Goal: Information Seeking & Learning: Compare options

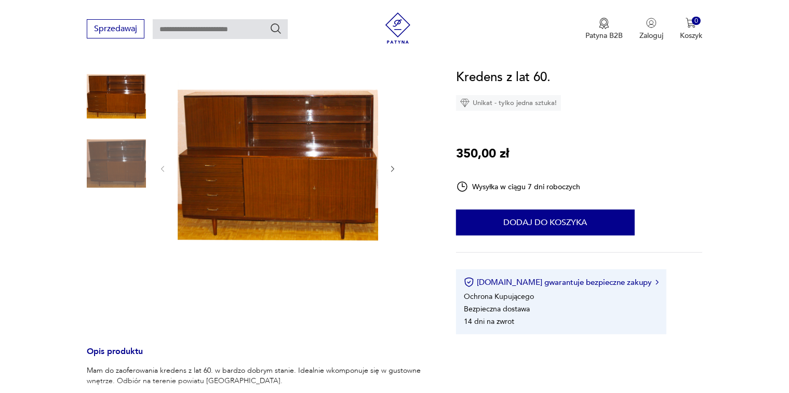
click at [313, 166] on img at bounding box center [278, 168] width 201 height 201
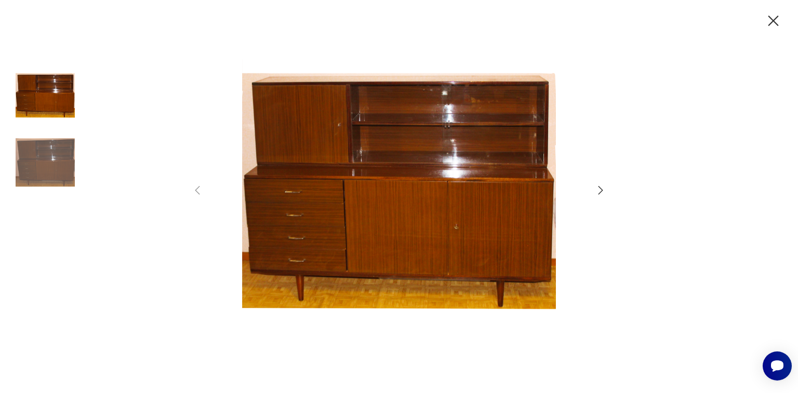
click at [58, 103] on img at bounding box center [45, 96] width 59 height 59
click at [58, 153] on img at bounding box center [45, 162] width 59 height 59
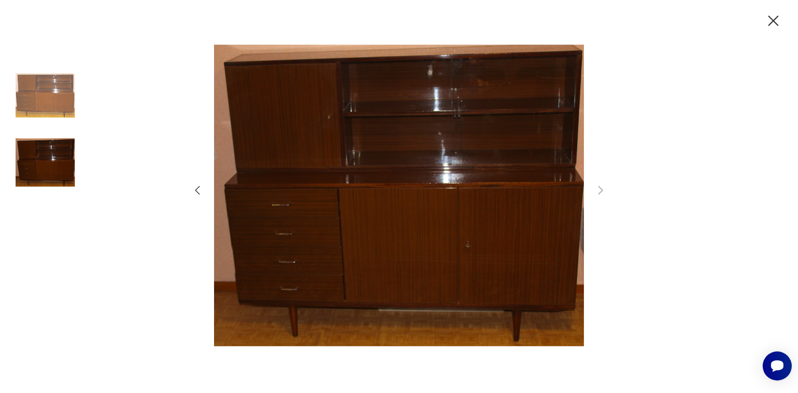
click at [601, 192] on icon "button" at bounding box center [600, 190] width 12 height 12
click at [197, 194] on icon "button" at bounding box center [197, 190] width 12 height 12
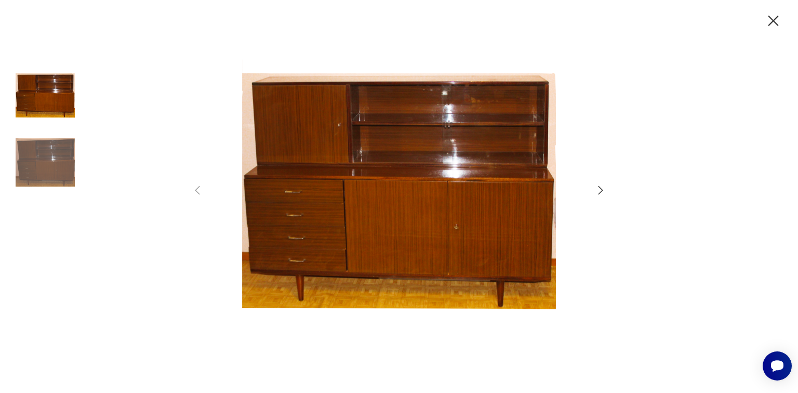
click at [601, 187] on icon "button" at bounding box center [600, 190] width 12 height 12
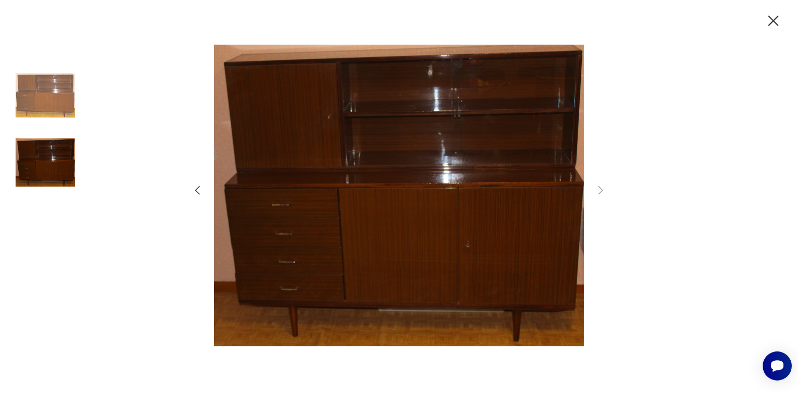
click at [767, 22] on icon "button" at bounding box center [773, 21] width 18 height 18
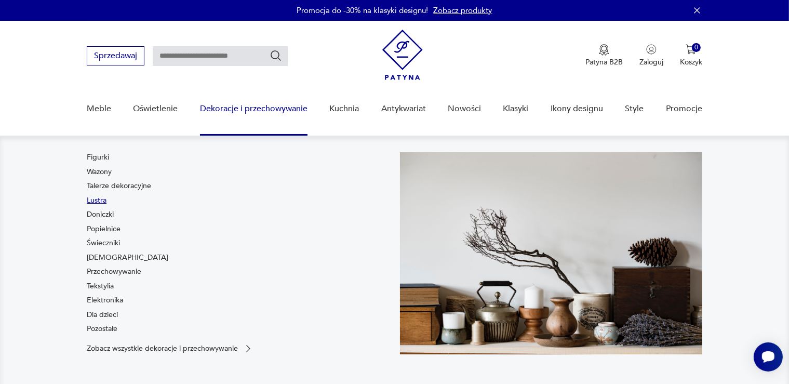
click at [102, 203] on link "Lustra" at bounding box center [97, 200] width 20 height 10
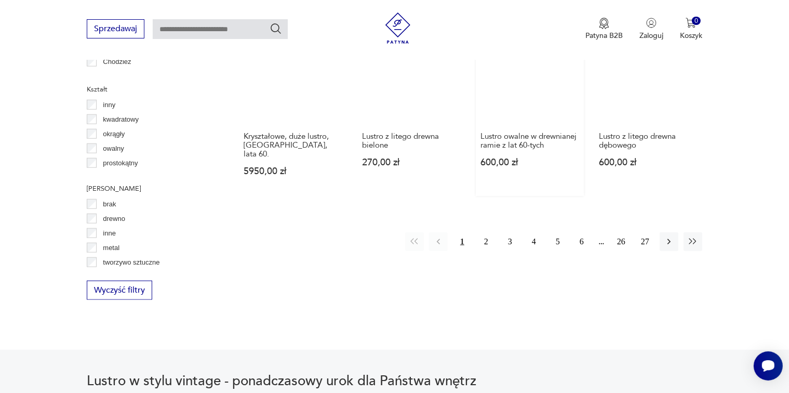
scroll to position [987, 0]
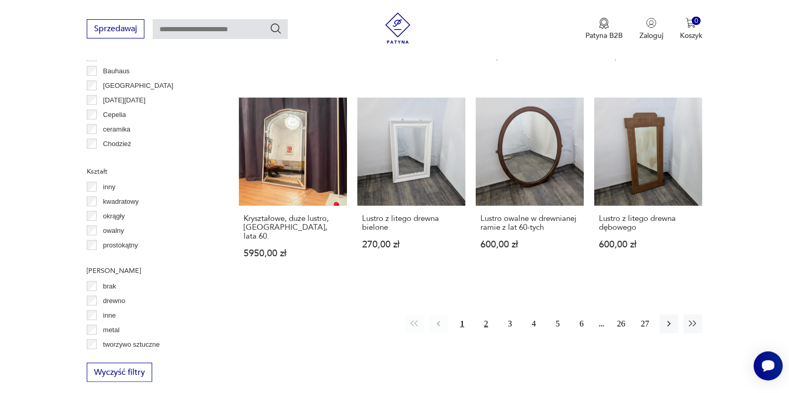
click at [486, 314] on button "2" at bounding box center [486, 323] width 19 height 19
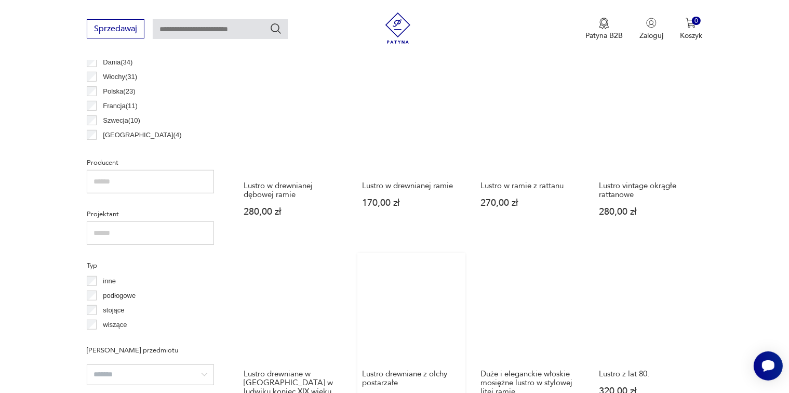
scroll to position [707, 0]
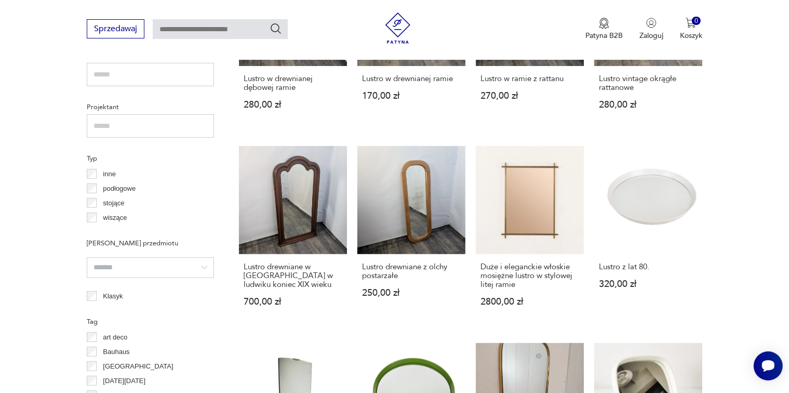
click at [21, 174] on section "Filtruj produkty Cena MIN MAX OK Promocja Datowanie OK Kraj pochodzenia [DEMOGR…" at bounding box center [394, 219] width 789 height 987
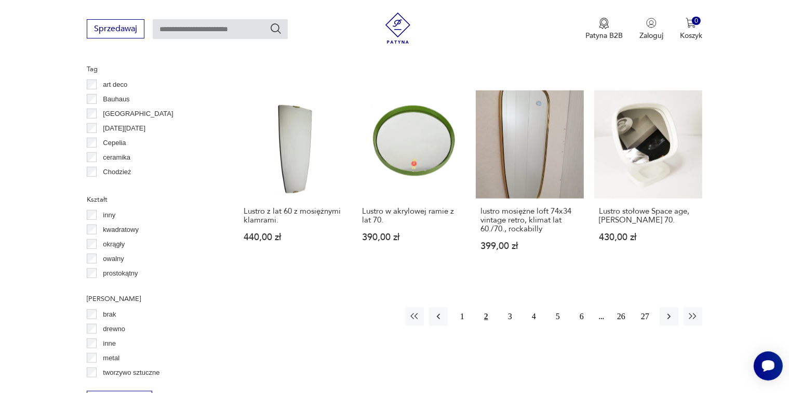
scroll to position [1018, 0]
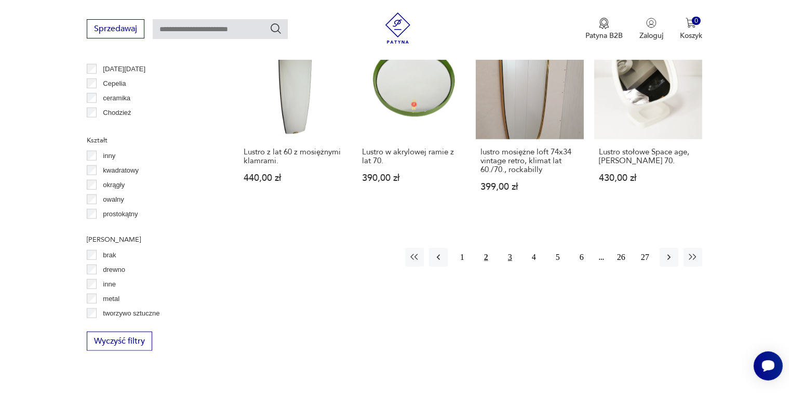
click at [509, 248] on button "3" at bounding box center [510, 257] width 19 height 19
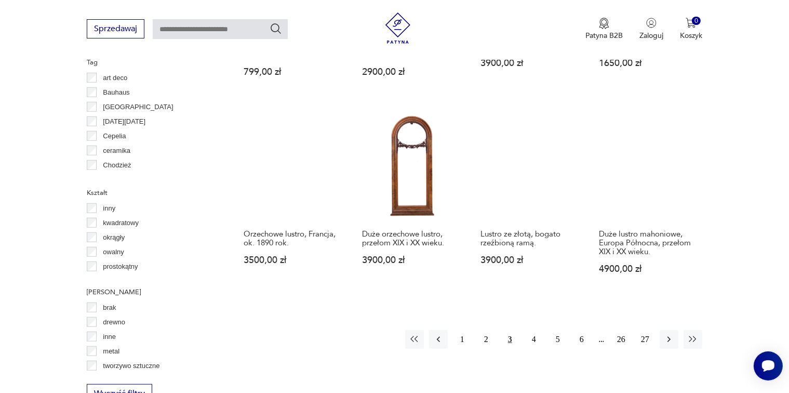
scroll to position [1159, 0]
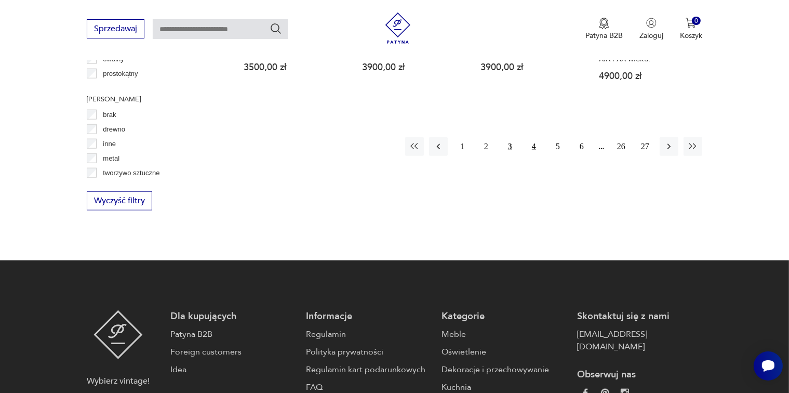
click at [536, 137] on button "4" at bounding box center [534, 146] width 19 height 19
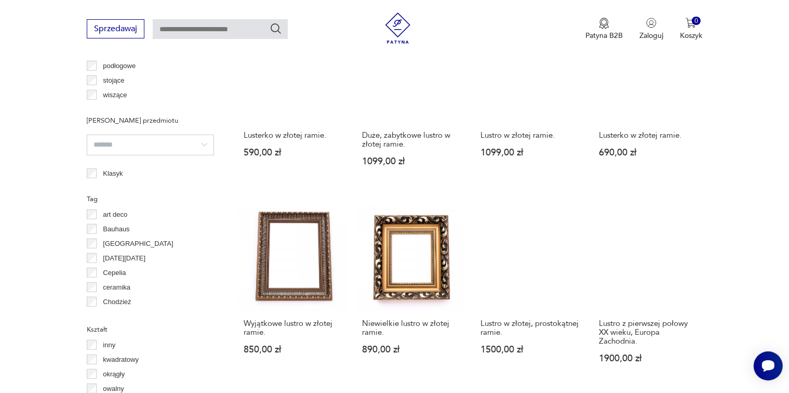
scroll to position [951, 0]
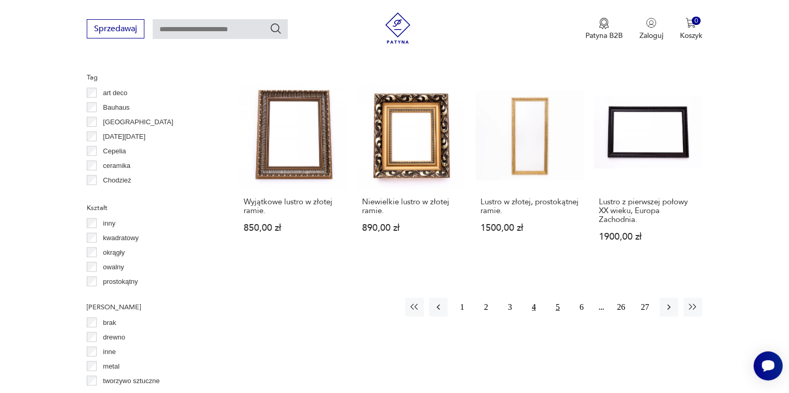
click at [560, 306] on button "5" at bounding box center [558, 307] width 19 height 19
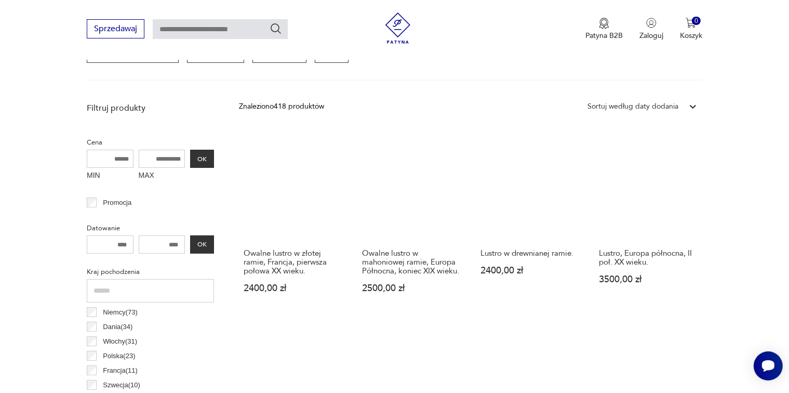
scroll to position [223, 0]
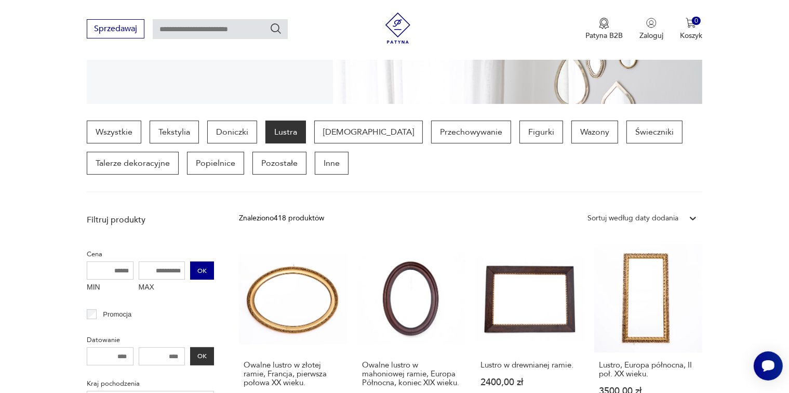
click at [197, 269] on button "OK" at bounding box center [202, 270] width 24 height 18
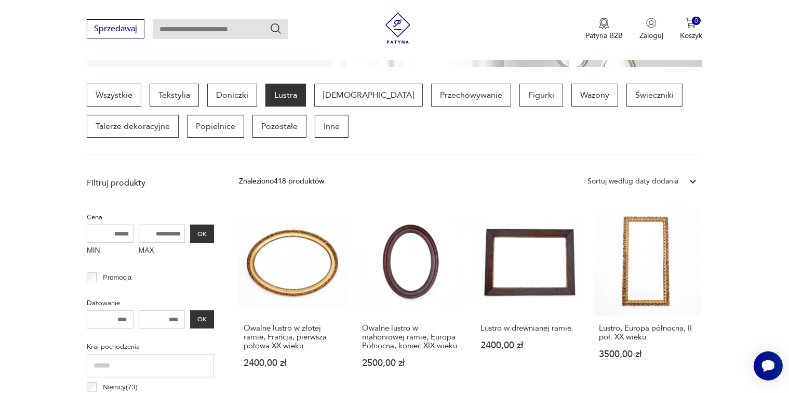
scroll to position [275, 0]
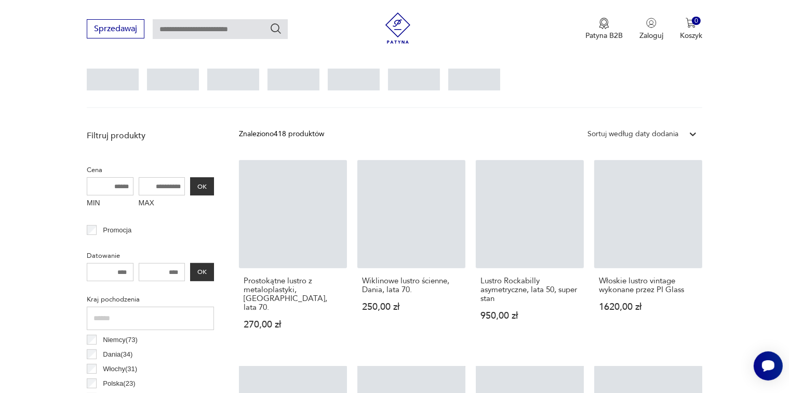
click at [185, 187] on input "MAX" at bounding box center [162, 186] width 47 height 18
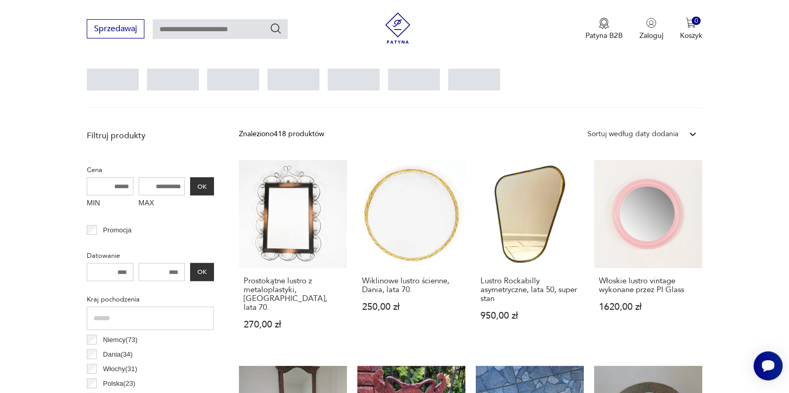
click at [181, 189] on input "MAX" at bounding box center [162, 186] width 47 height 18
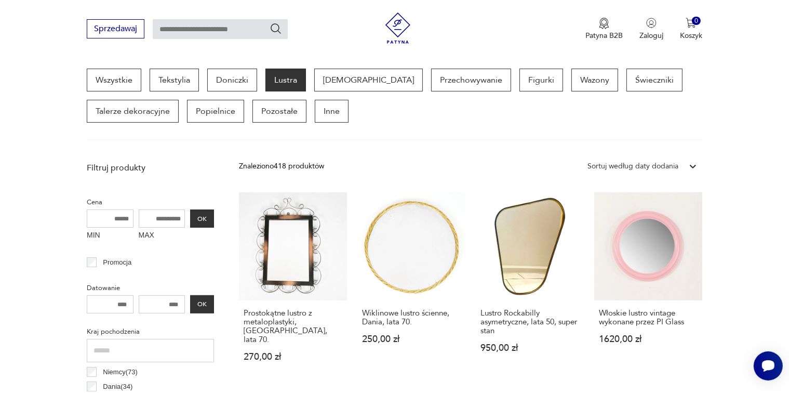
drag, startPoint x: 175, startPoint y: 216, endPoint x: 122, endPoint y: 220, distance: 52.6
click at [122, 220] on div "MIN MAX OK" at bounding box center [150, 226] width 127 height 35
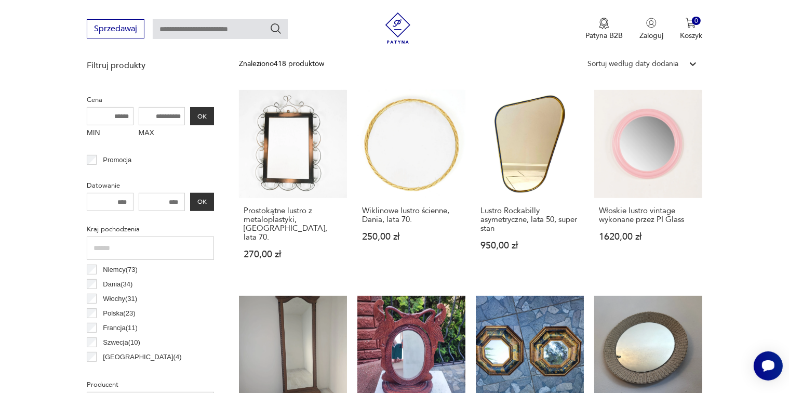
scroll to position [379, 0]
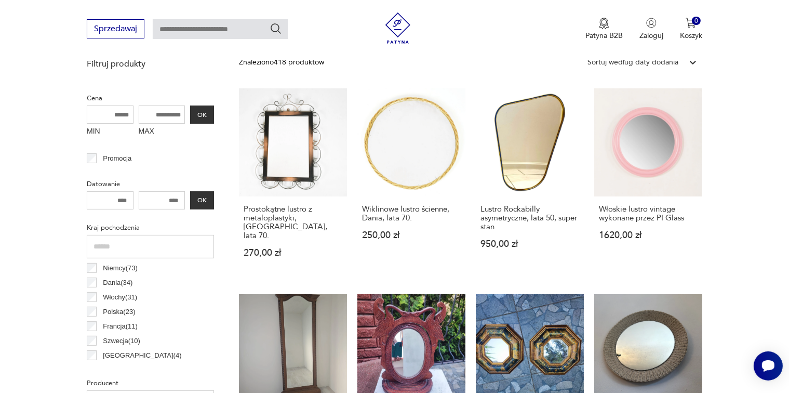
type input "*"
type input "***"
click at [206, 113] on button "OK" at bounding box center [202, 114] width 24 height 18
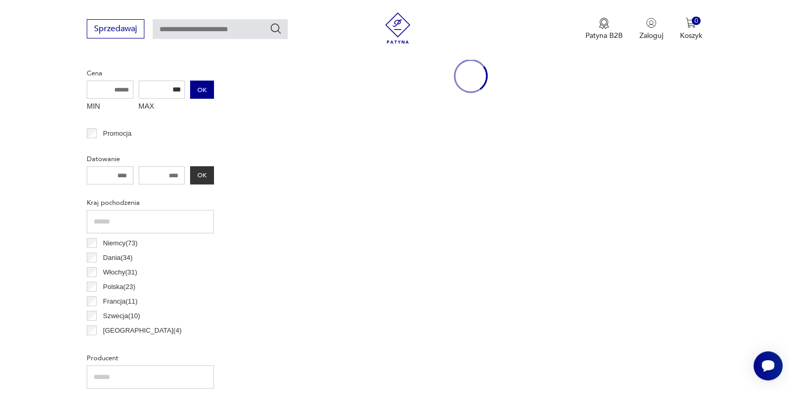
scroll to position [275, 0]
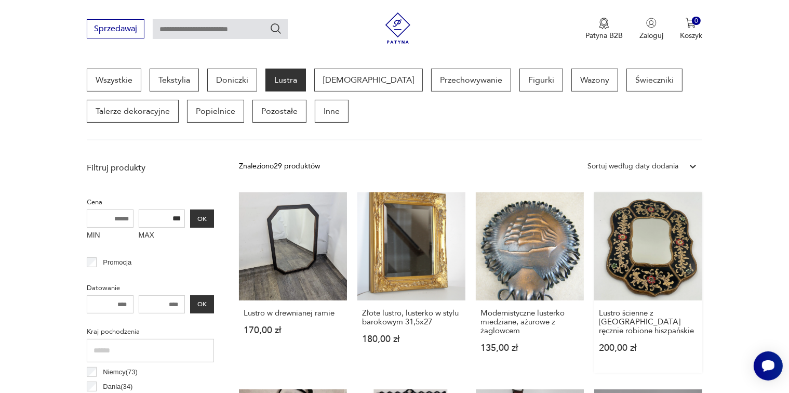
click at [665, 249] on link "Lustro ścienne z [GEOGRAPHIC_DATA] ręcznie robione hiszpańskie 200,00 zł" at bounding box center [648, 282] width 108 height 180
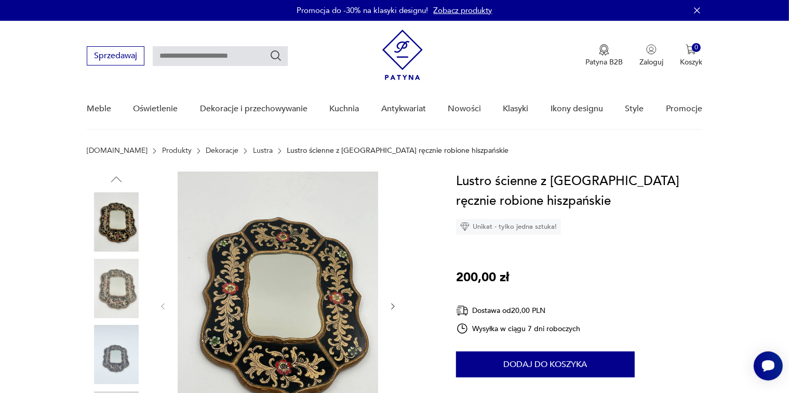
click at [394, 304] on icon "button" at bounding box center [393, 306] width 9 height 9
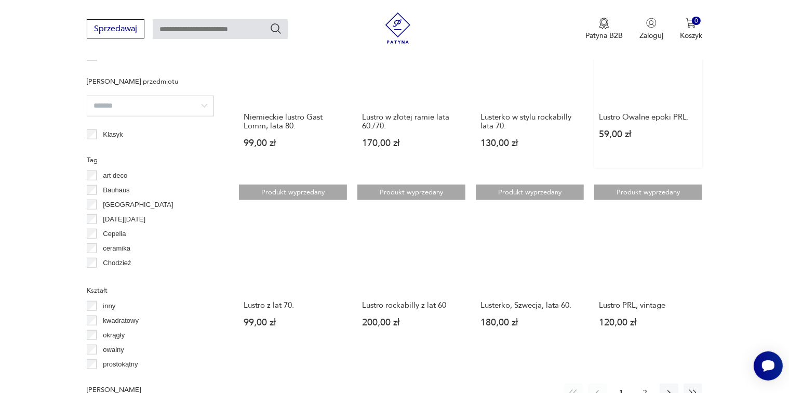
scroll to position [972, 0]
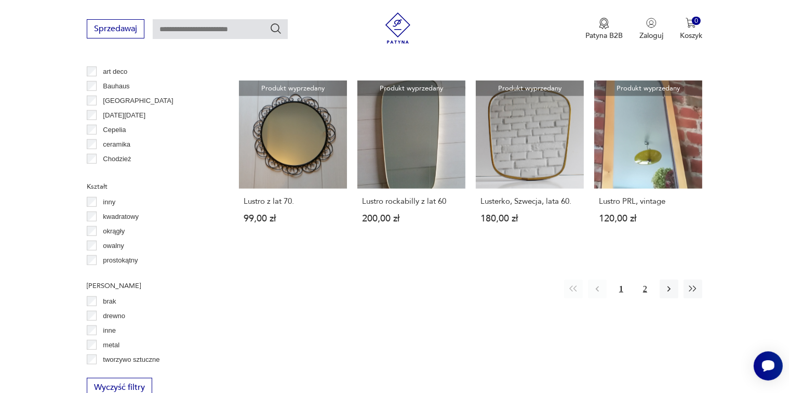
click at [644, 285] on button "2" at bounding box center [645, 289] width 19 height 19
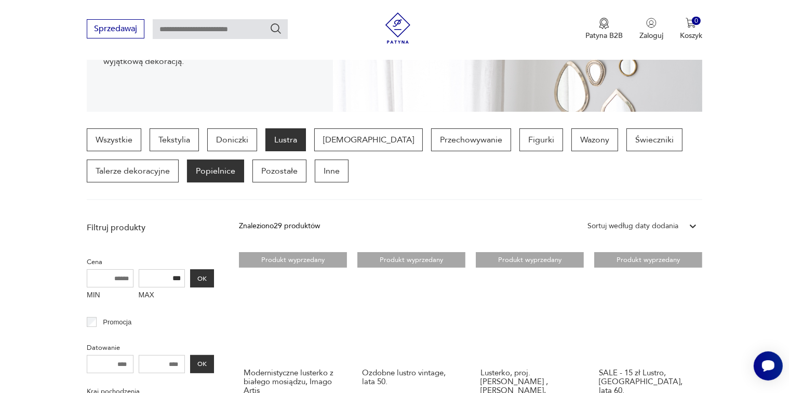
scroll to position [171, 0]
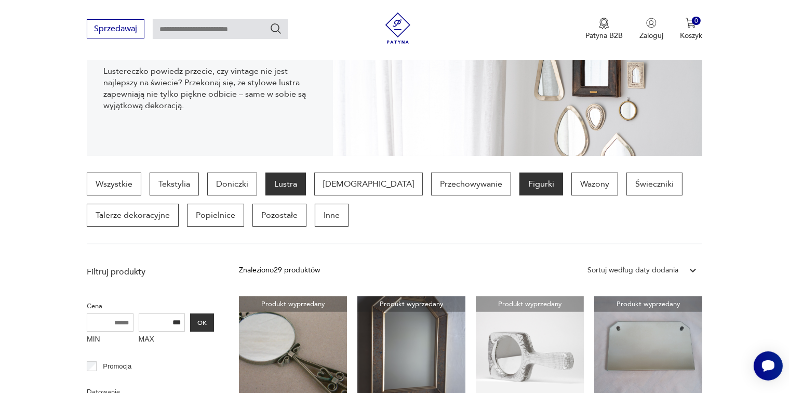
click at [520, 189] on p "Figurki" at bounding box center [542, 184] width 44 height 23
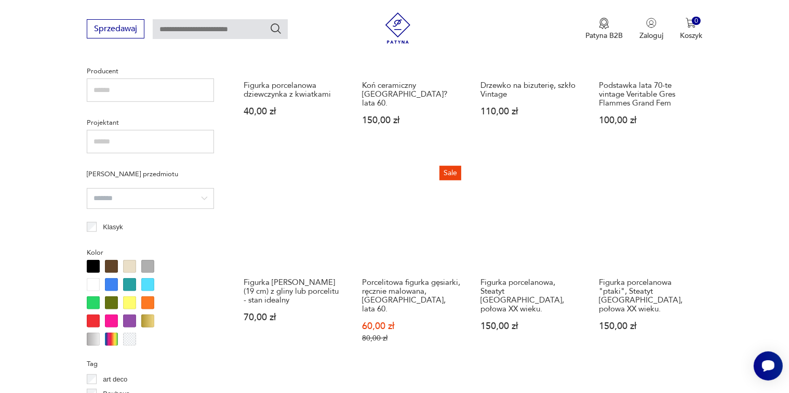
scroll to position [1055, 0]
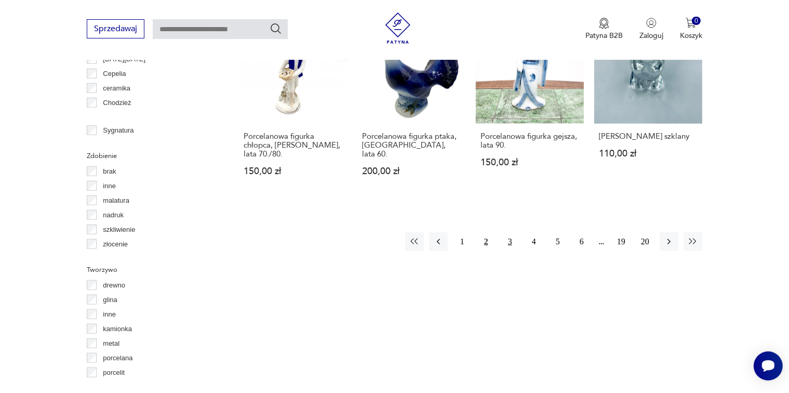
click at [513, 232] on button "3" at bounding box center [510, 241] width 19 height 19
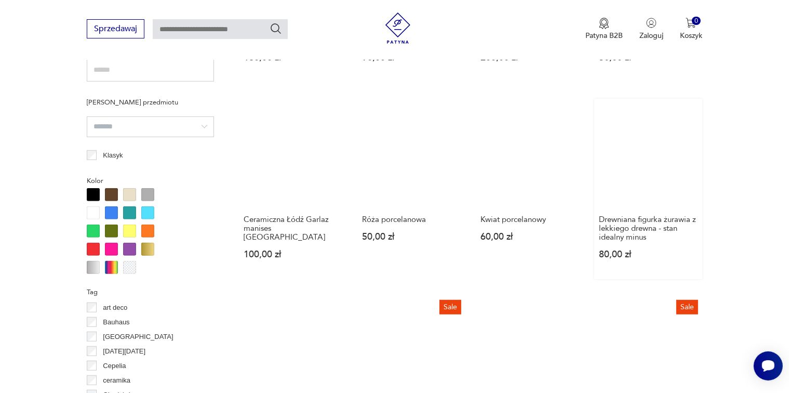
scroll to position [951, 0]
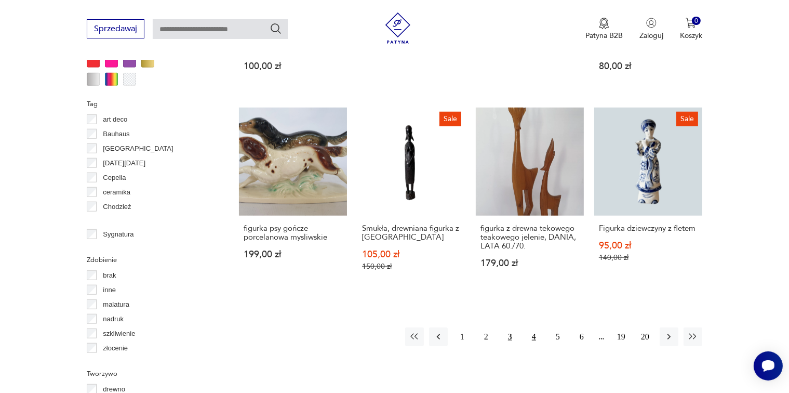
click at [532, 329] on button "4" at bounding box center [534, 336] width 19 height 19
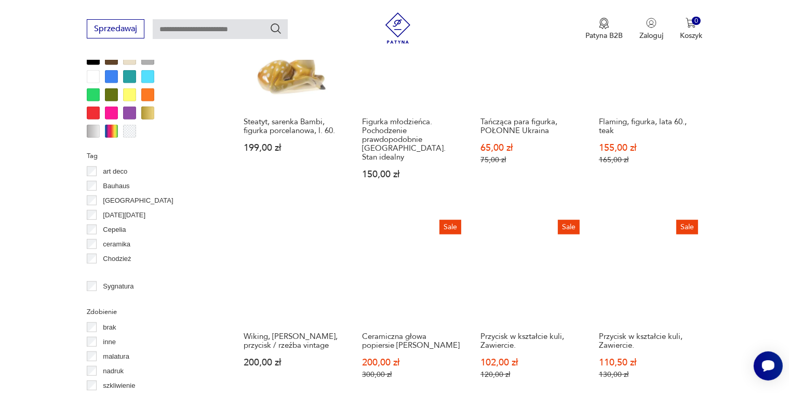
scroll to position [1003, 0]
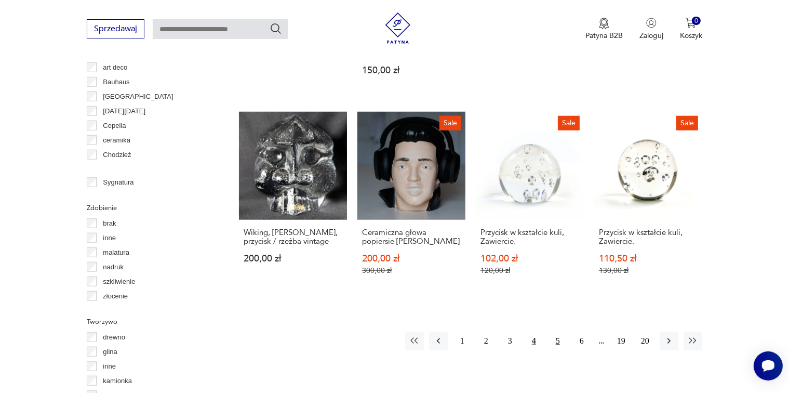
click at [563, 331] on button "5" at bounding box center [558, 340] width 19 height 19
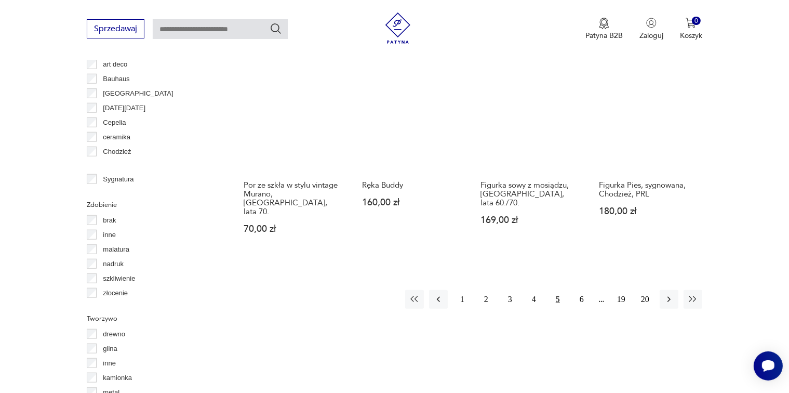
scroll to position [1055, 0]
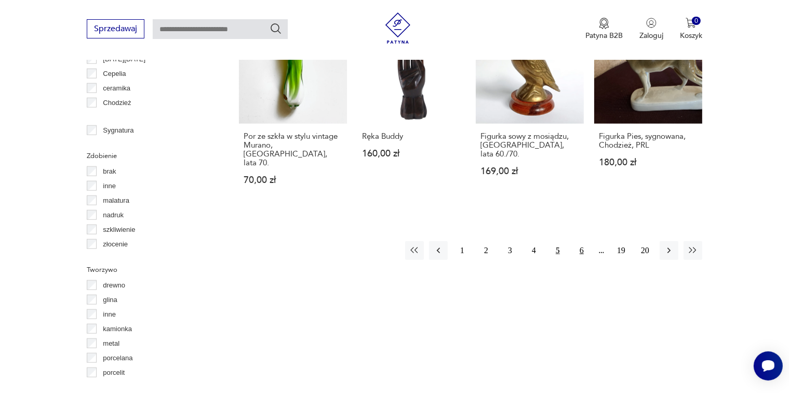
click at [584, 241] on button "6" at bounding box center [582, 250] width 19 height 19
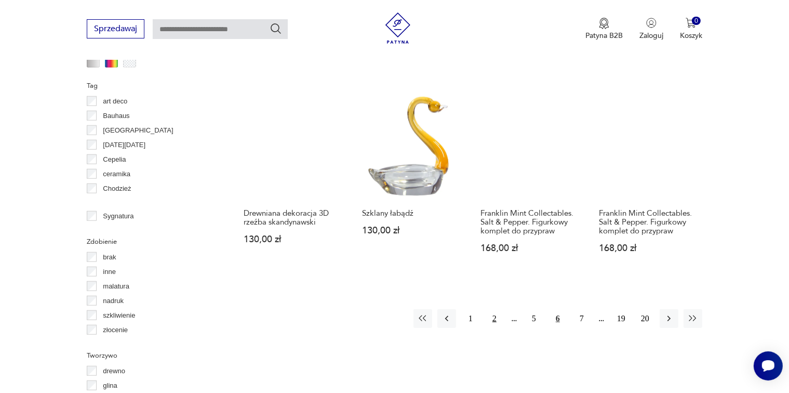
scroll to position [951, 0]
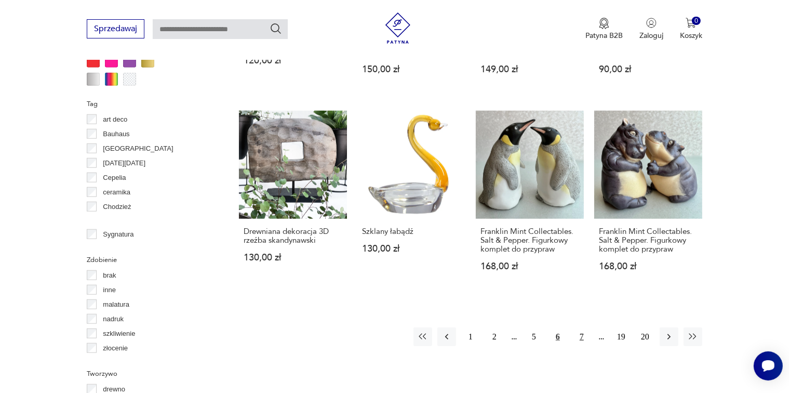
click at [581, 327] on button "7" at bounding box center [582, 336] width 19 height 19
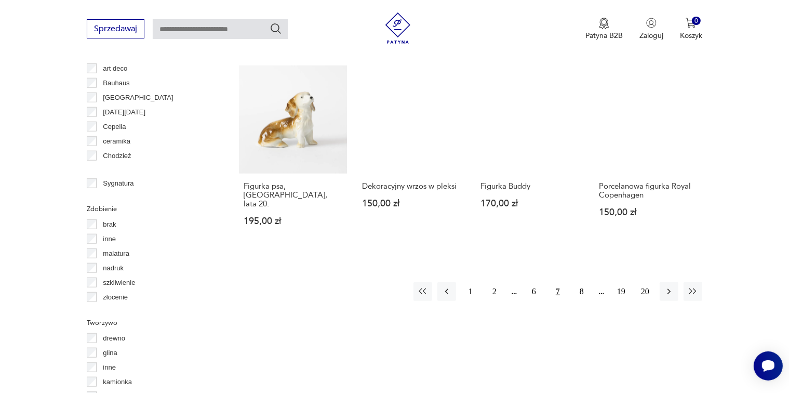
scroll to position [1003, 0]
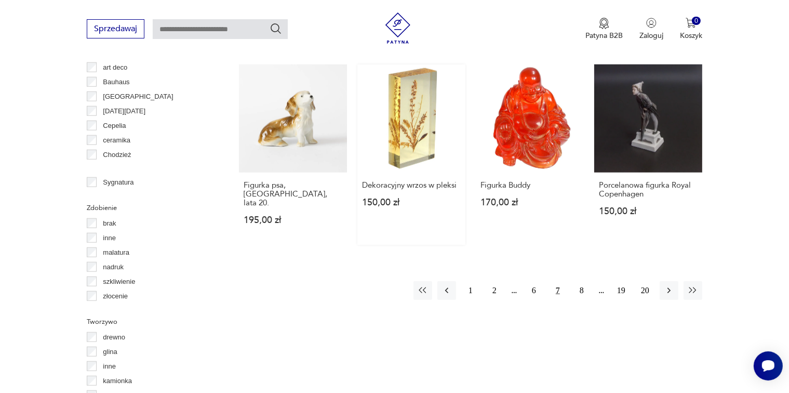
click at [402, 114] on link "Dekoracyjny wrzos w pleksi 150,00 zł" at bounding box center [411, 154] width 108 height 180
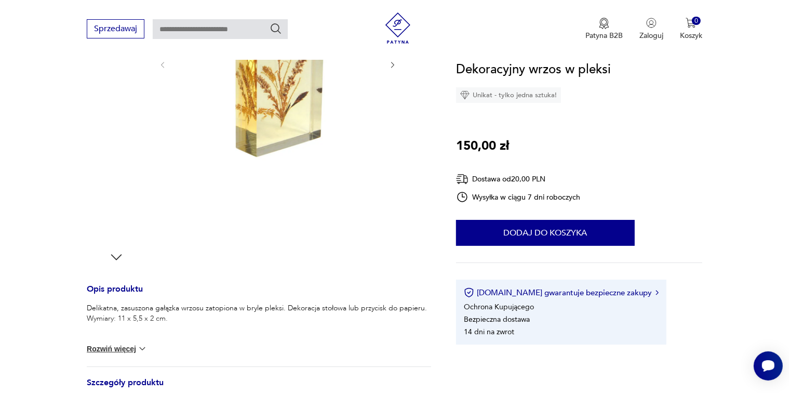
scroll to position [104, 0]
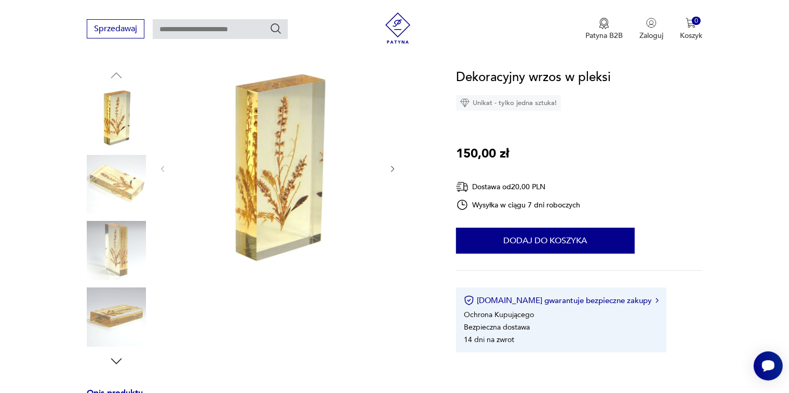
click at [244, 143] on img at bounding box center [278, 168] width 201 height 201
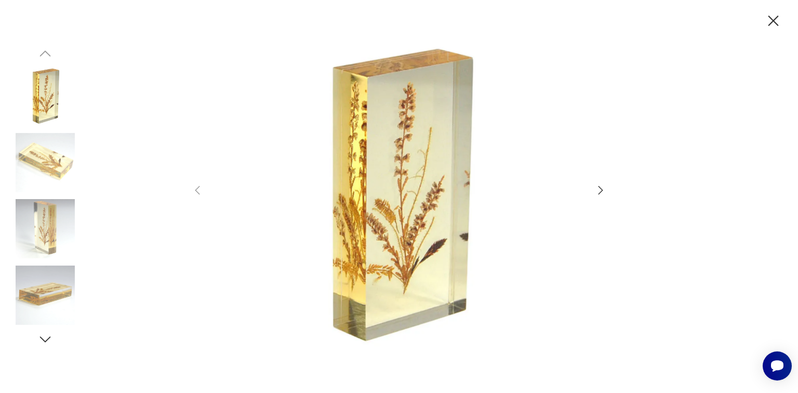
click at [601, 182] on div at bounding box center [399, 196] width 416 height 316
click at [603, 189] on icon "button" at bounding box center [600, 190] width 12 height 12
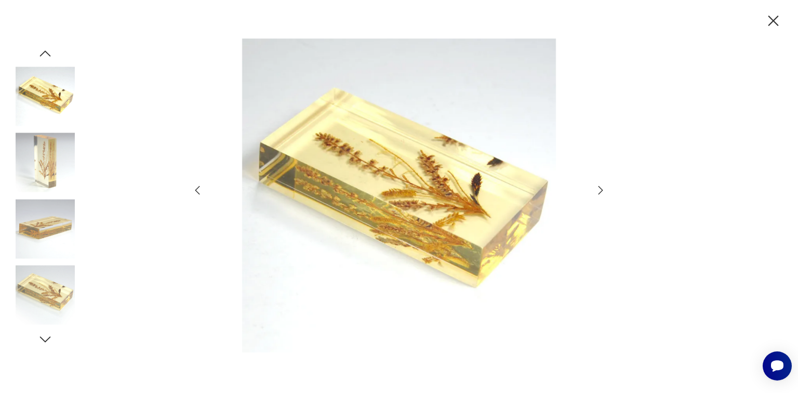
click at [603, 189] on icon "button" at bounding box center [600, 190] width 12 height 12
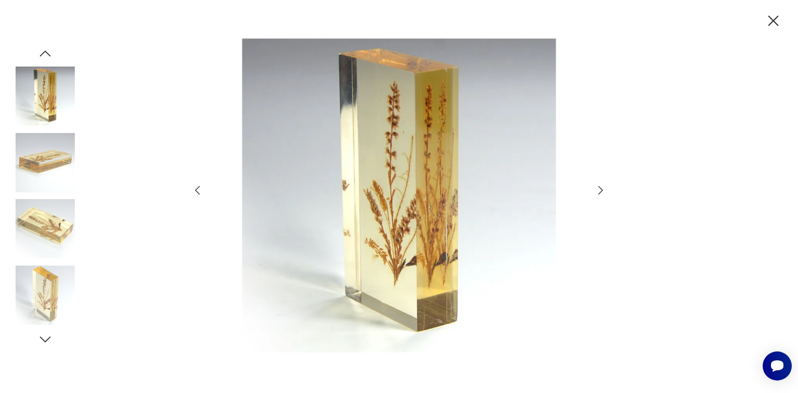
click at [603, 189] on icon "button" at bounding box center [600, 190] width 12 height 12
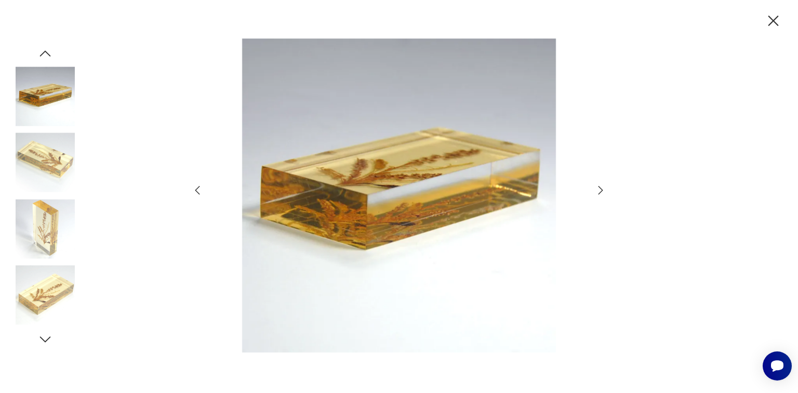
click at [603, 189] on icon "button" at bounding box center [600, 190] width 12 height 12
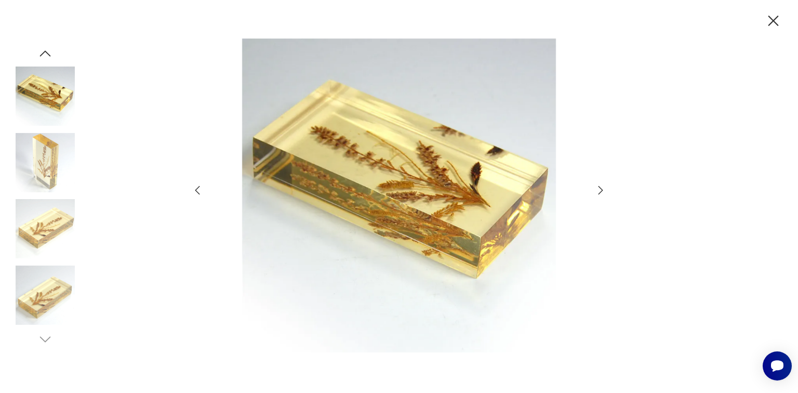
click at [603, 189] on icon "button" at bounding box center [600, 190] width 12 height 12
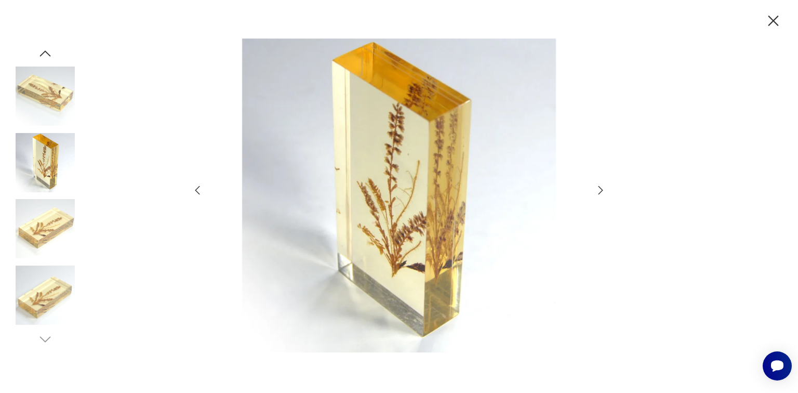
click at [777, 23] on icon "button" at bounding box center [773, 21] width 10 height 10
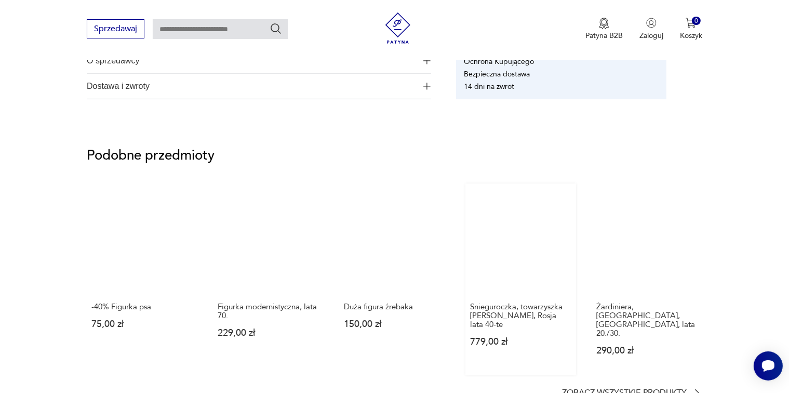
scroll to position [675, 0]
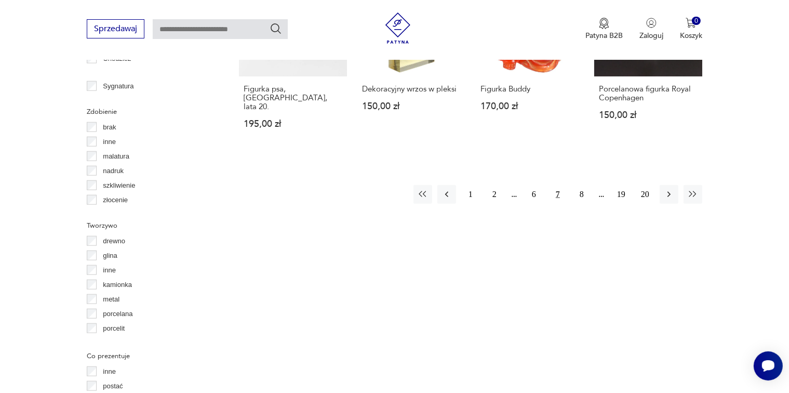
scroll to position [1203, 0]
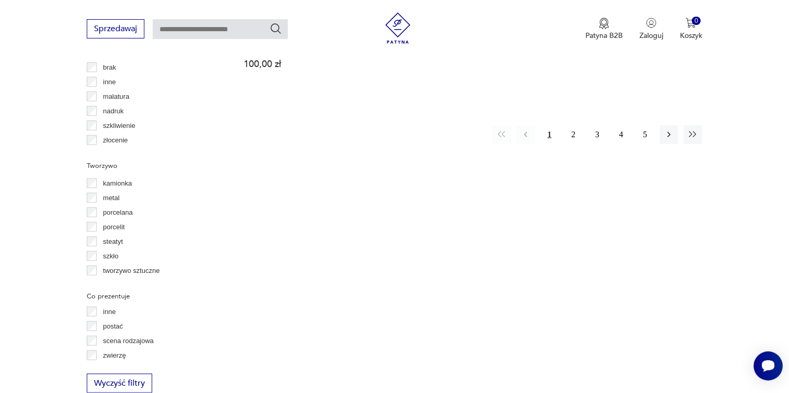
scroll to position [1211, 0]
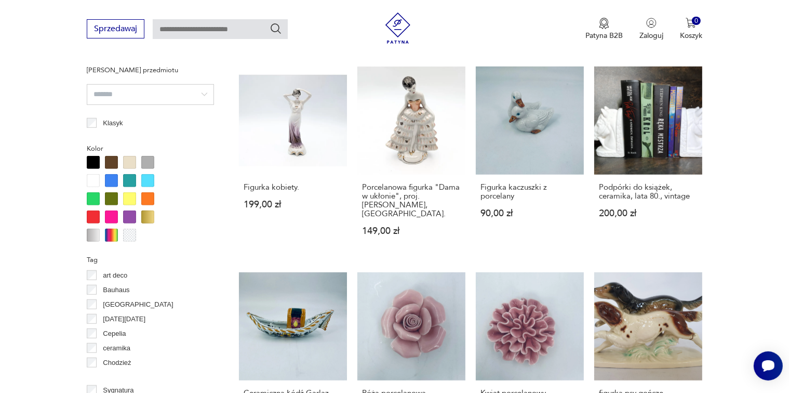
scroll to position [1003, 0]
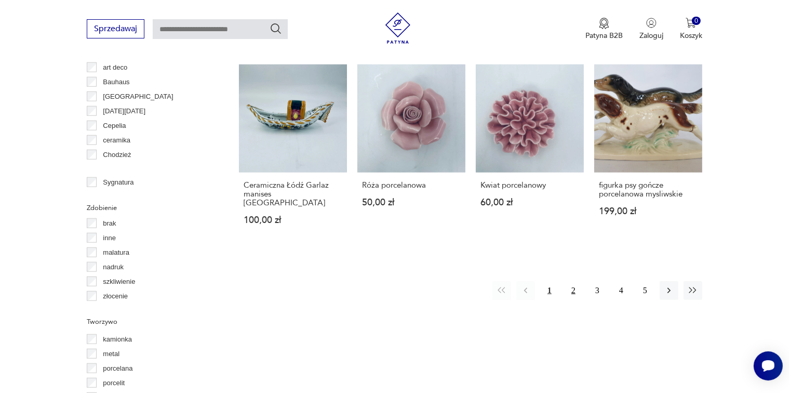
click at [568, 281] on button "2" at bounding box center [573, 290] width 19 height 19
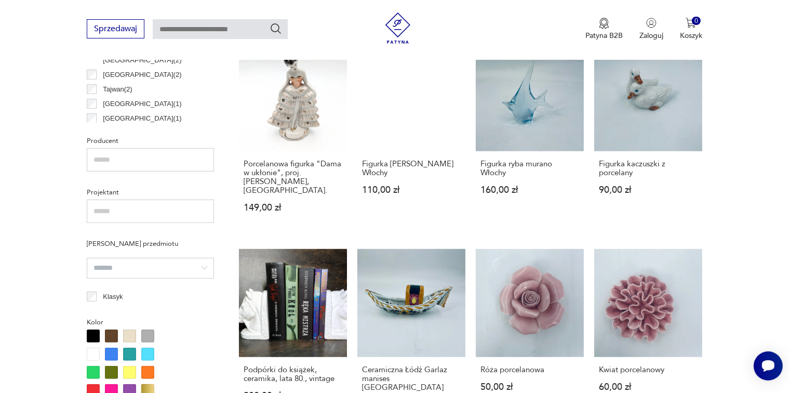
scroll to position [639, 0]
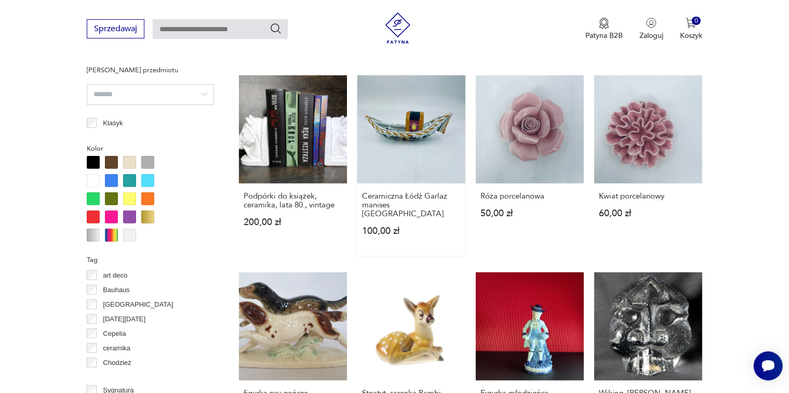
click at [422, 149] on link "Ceramiczna Łódź Garlaz manises [GEOGRAPHIC_DATA] 100,00 zł" at bounding box center [411, 165] width 108 height 180
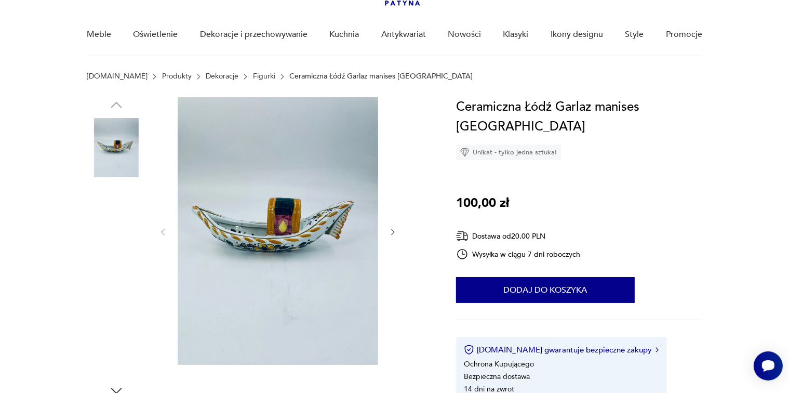
scroll to position [104, 0]
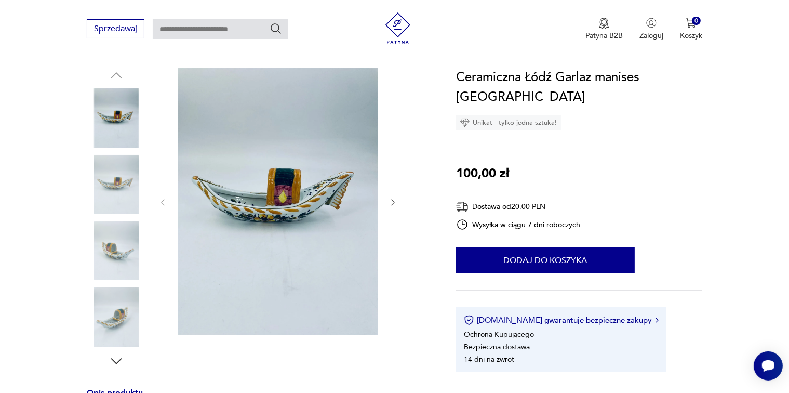
click at [129, 128] on img at bounding box center [116, 117] width 59 height 59
click at [287, 173] on img at bounding box center [278, 202] width 201 height 268
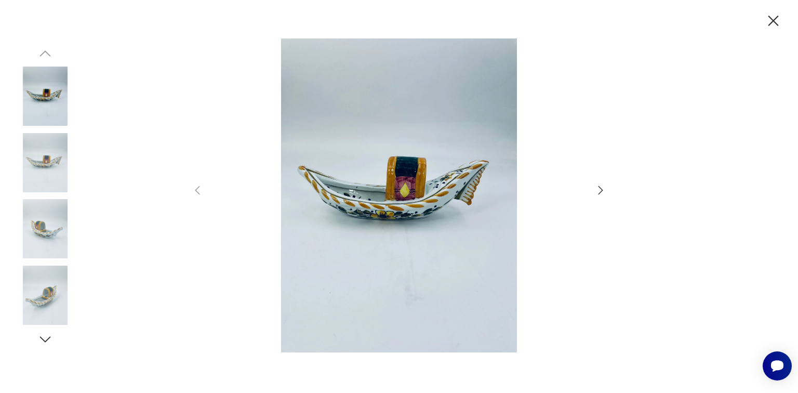
click at [406, 180] on img at bounding box center [399, 195] width 370 height 314
click at [604, 191] on icon "button" at bounding box center [600, 190] width 12 height 12
click at [603, 191] on icon "button" at bounding box center [600, 190] width 12 height 12
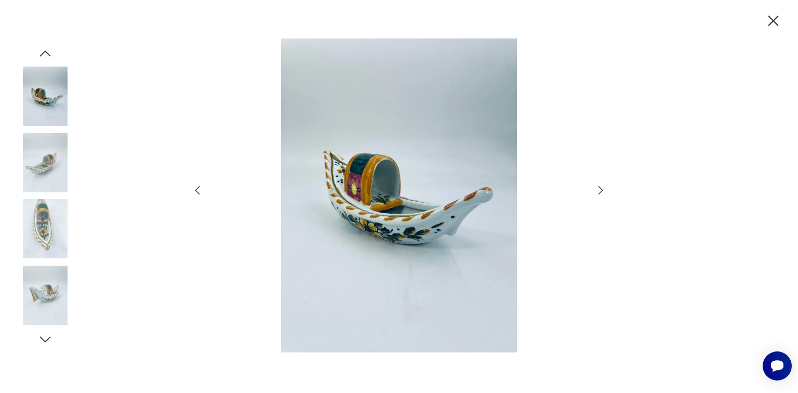
click at [603, 191] on icon "button" at bounding box center [600, 190] width 12 height 12
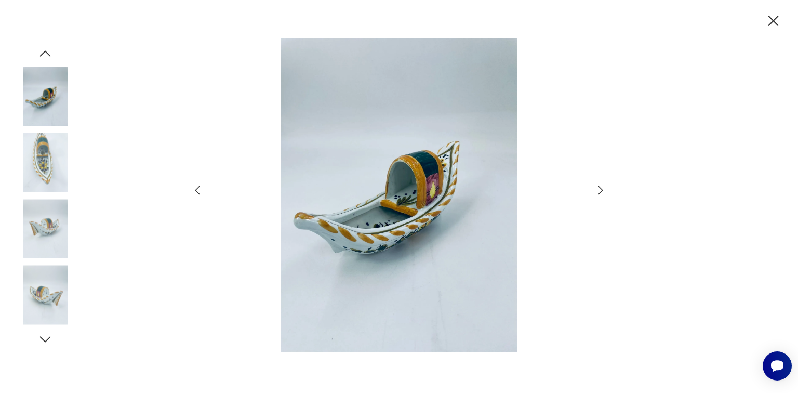
click at [602, 191] on icon "button" at bounding box center [601, 190] width 5 height 8
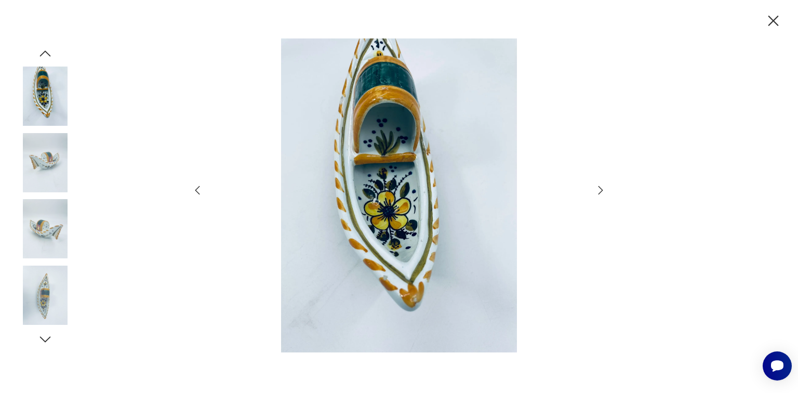
click at [602, 191] on icon "button" at bounding box center [601, 190] width 5 height 8
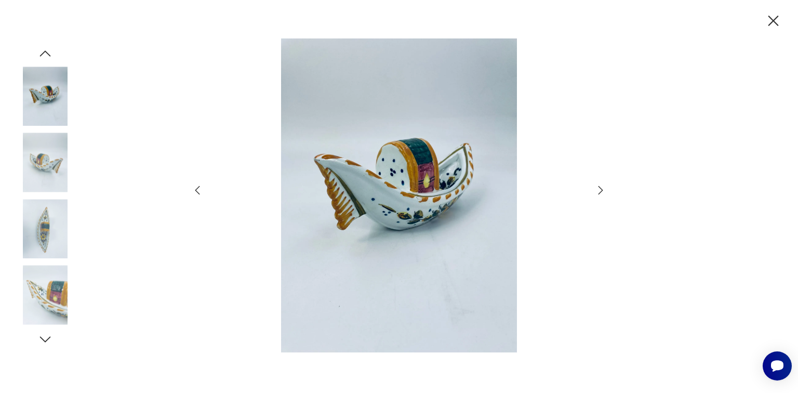
click at [602, 191] on icon "button" at bounding box center [601, 190] width 5 height 8
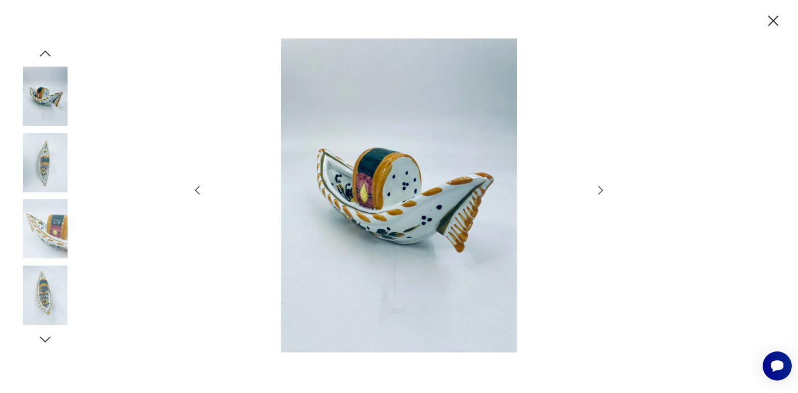
click at [602, 191] on icon "button" at bounding box center [601, 190] width 5 height 8
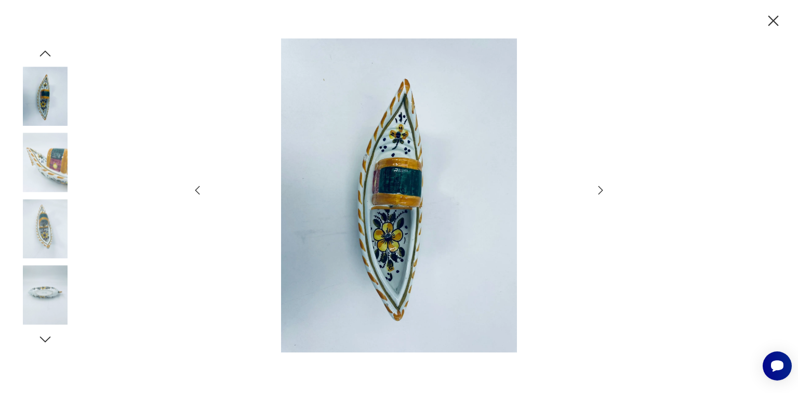
click at [602, 191] on icon "button" at bounding box center [601, 190] width 5 height 8
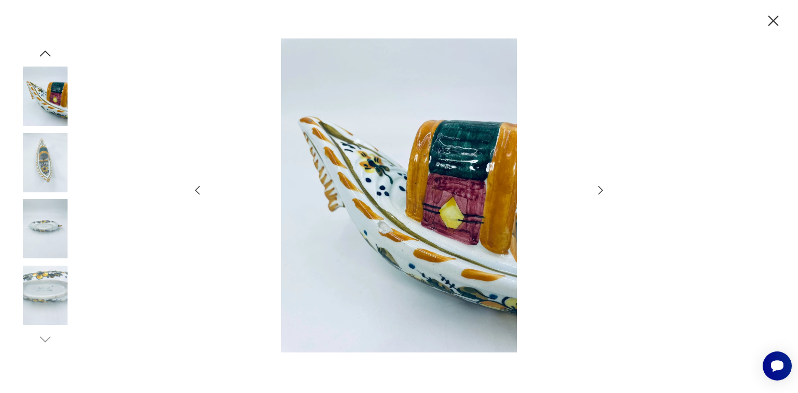
click at [601, 191] on icon "button" at bounding box center [600, 190] width 12 height 12
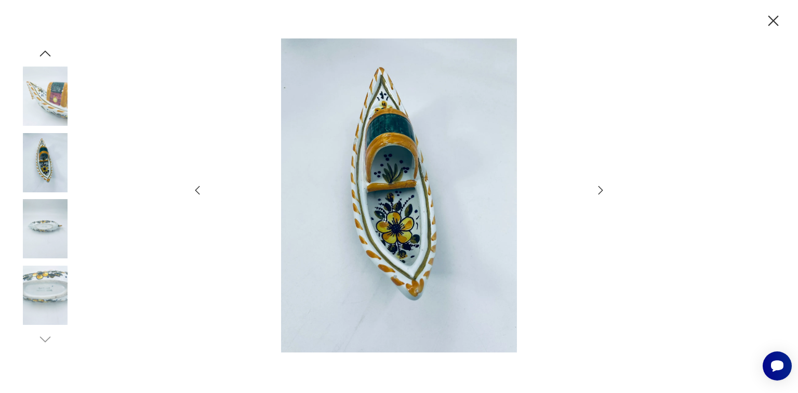
click at [197, 189] on icon "button" at bounding box center [197, 190] width 12 height 12
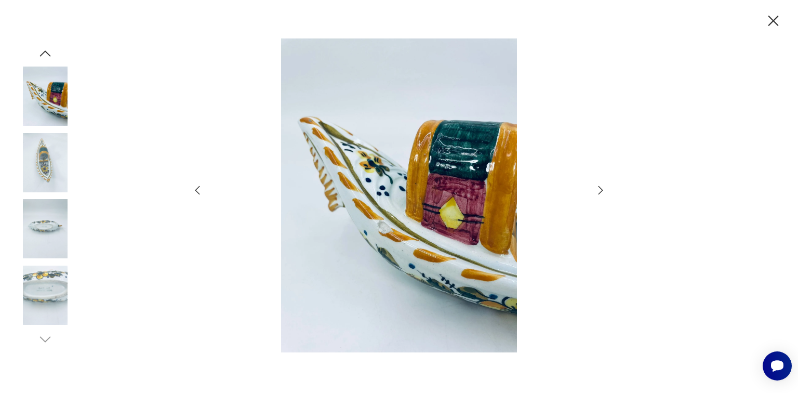
click at [57, 218] on img at bounding box center [45, 228] width 59 height 59
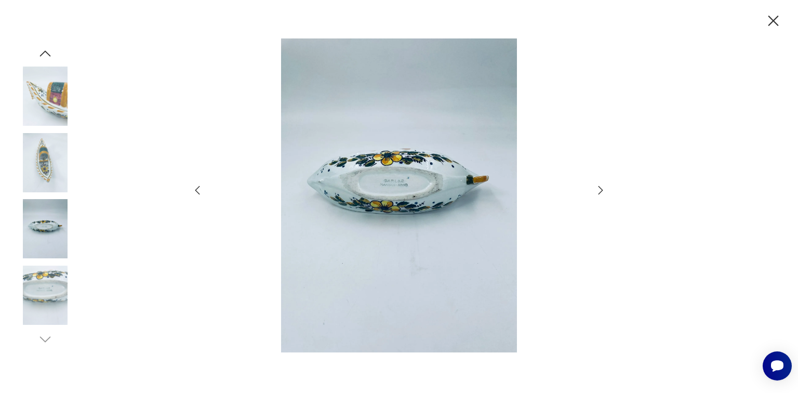
click at [56, 170] on img at bounding box center [45, 162] width 59 height 59
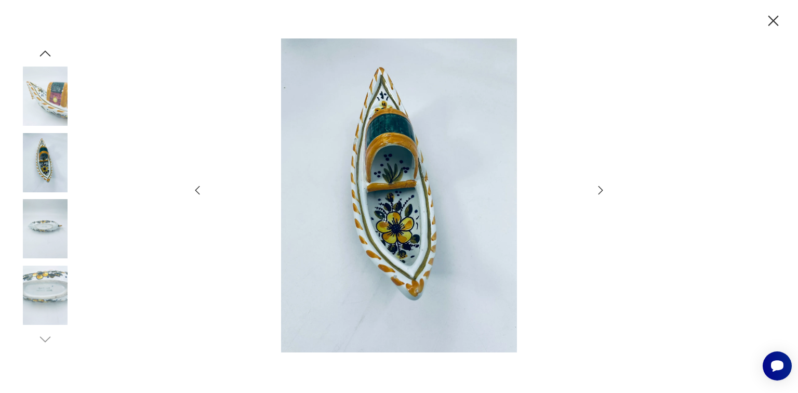
click at [52, 146] on img at bounding box center [45, 162] width 59 height 59
click at [46, 341] on icon "button" at bounding box center [45, 339] width 11 height 6
click at [46, 54] on icon "button" at bounding box center [45, 54] width 16 height 16
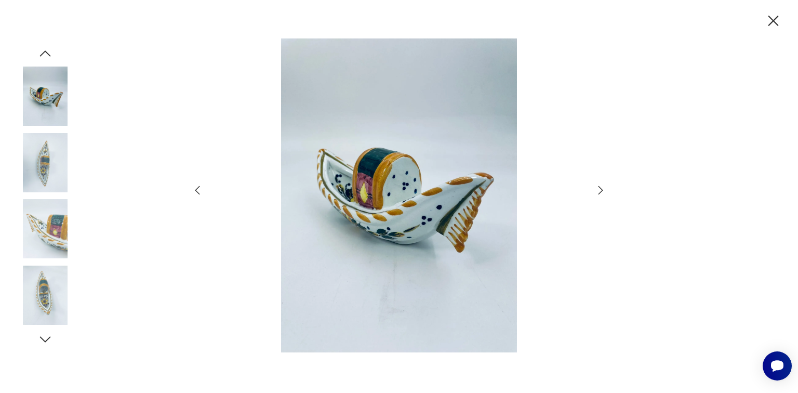
click at [45, 54] on icon "button" at bounding box center [45, 54] width 16 height 16
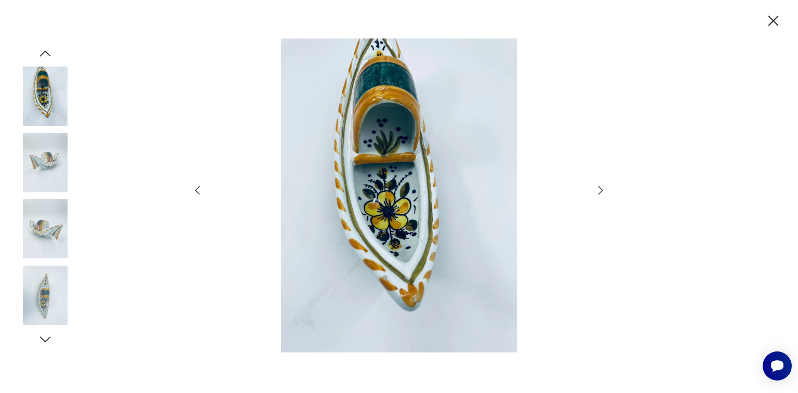
click at [44, 54] on icon "button" at bounding box center [45, 54] width 16 height 16
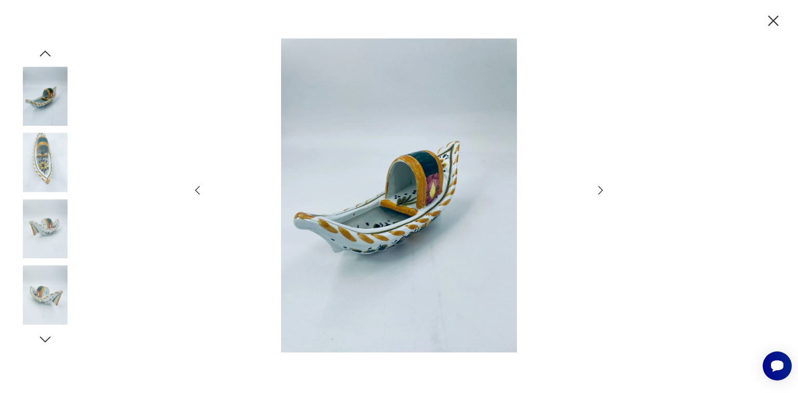
click at [44, 54] on icon "button" at bounding box center [45, 54] width 16 height 16
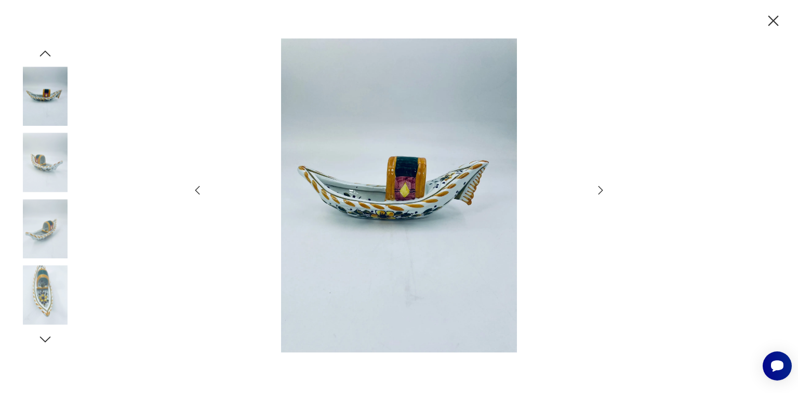
click at [44, 54] on icon "button" at bounding box center [45, 54] width 16 height 16
click at [43, 91] on img at bounding box center [45, 96] width 59 height 59
click at [774, 25] on icon "button" at bounding box center [773, 21] width 18 height 18
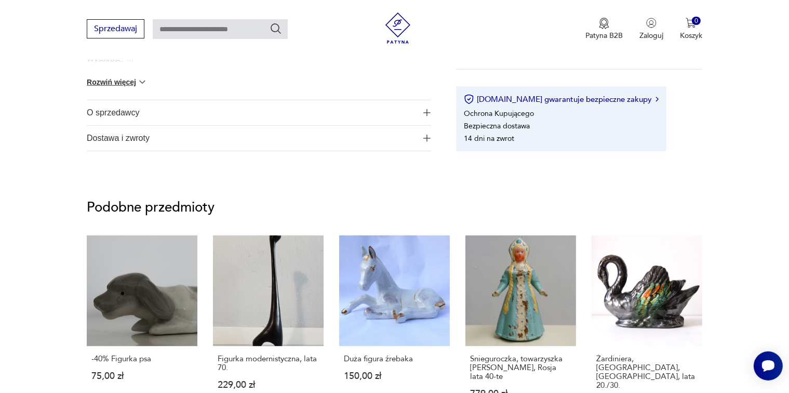
scroll to position [675, 0]
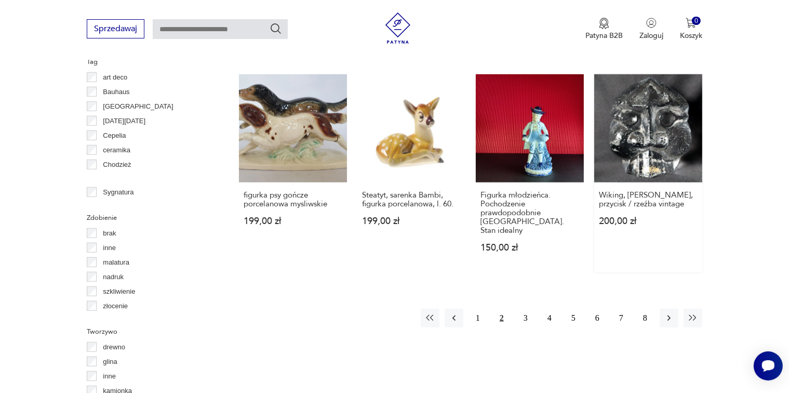
scroll to position [994, 0]
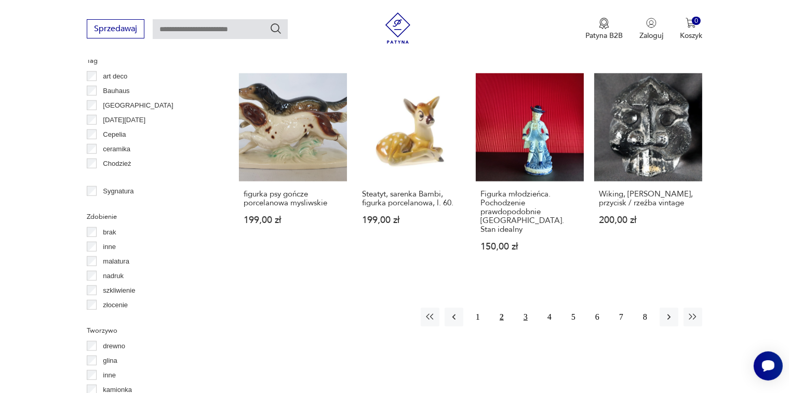
click at [528, 308] on button "3" at bounding box center [525, 317] width 19 height 19
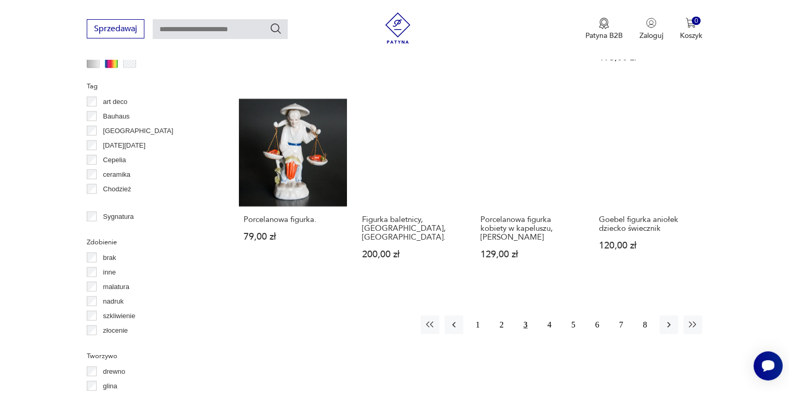
scroll to position [980, 0]
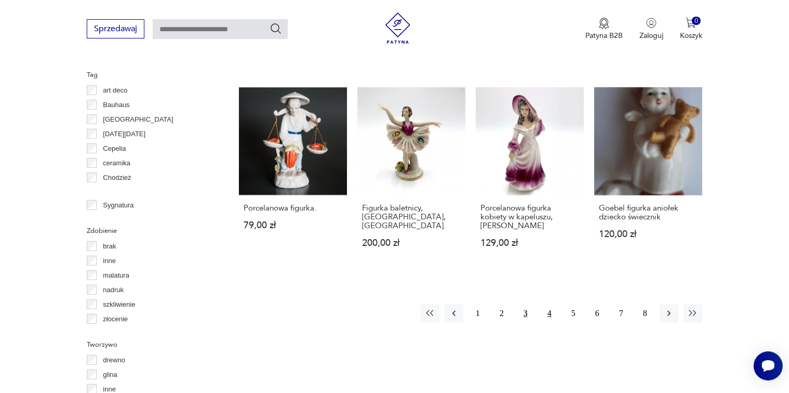
click at [551, 304] on button "4" at bounding box center [549, 313] width 19 height 19
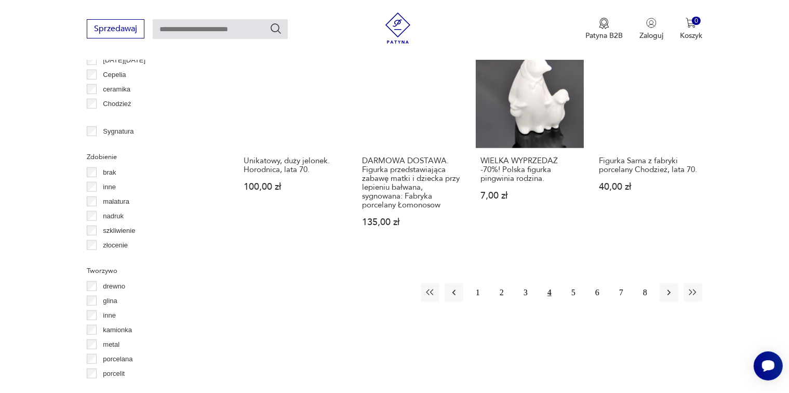
scroll to position [1055, 0]
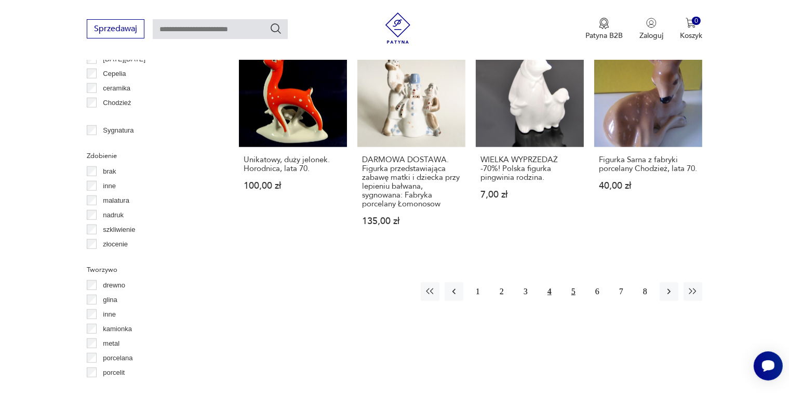
click at [576, 282] on button "5" at bounding box center [573, 291] width 19 height 19
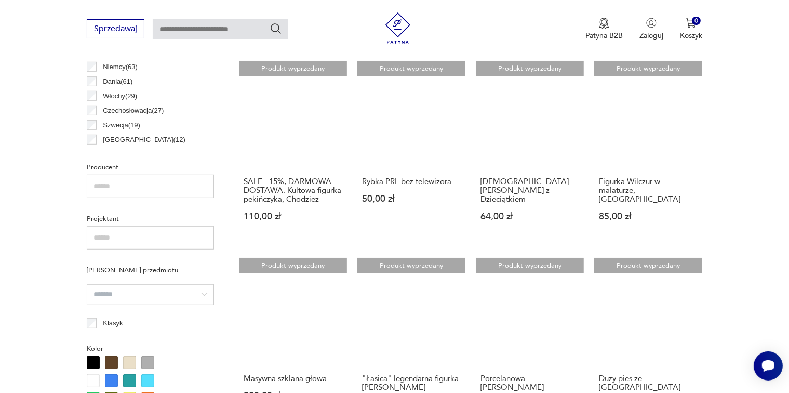
scroll to position [535, 0]
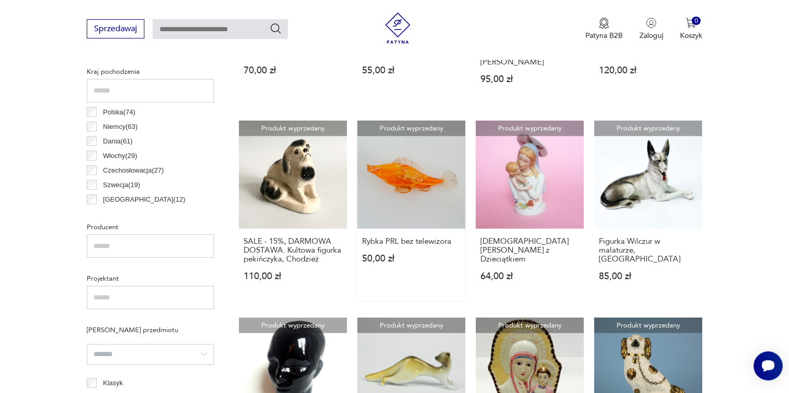
click at [443, 191] on link "Produkt wyprzedany Rybka PRL bez telewizora 50,00 zł" at bounding box center [411, 211] width 108 height 180
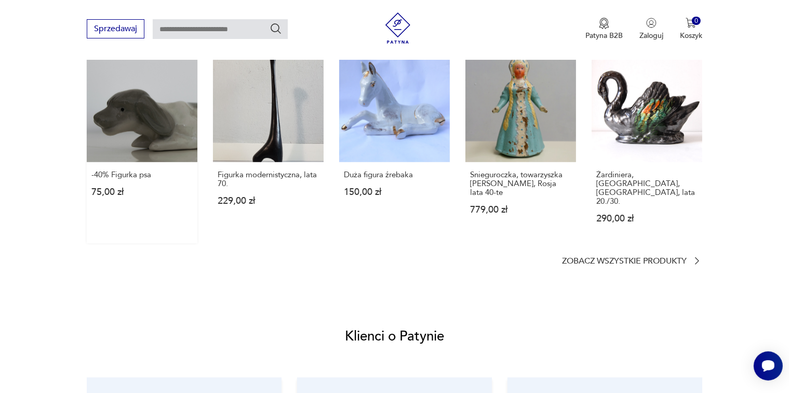
scroll to position [727, 0]
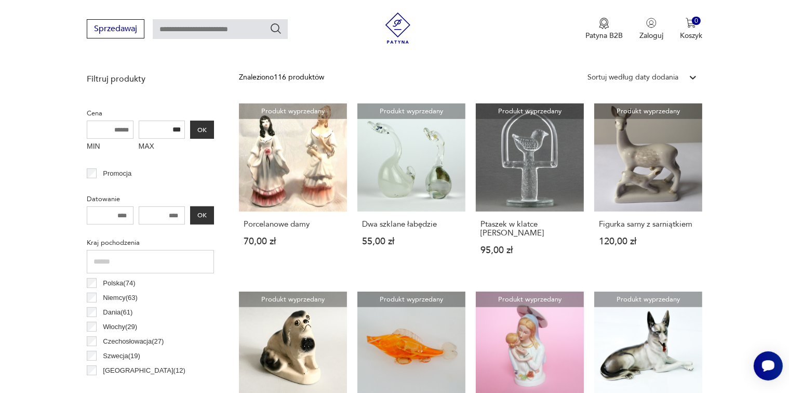
scroll to position [324, 0]
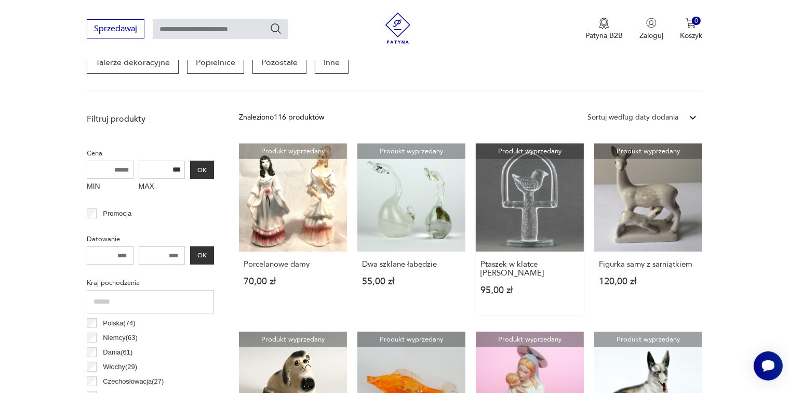
click at [504, 198] on link "Produkt wyprzedany Ptaszek w klatce [PERSON_NAME] 95,00 zł" at bounding box center [530, 228] width 108 height 171
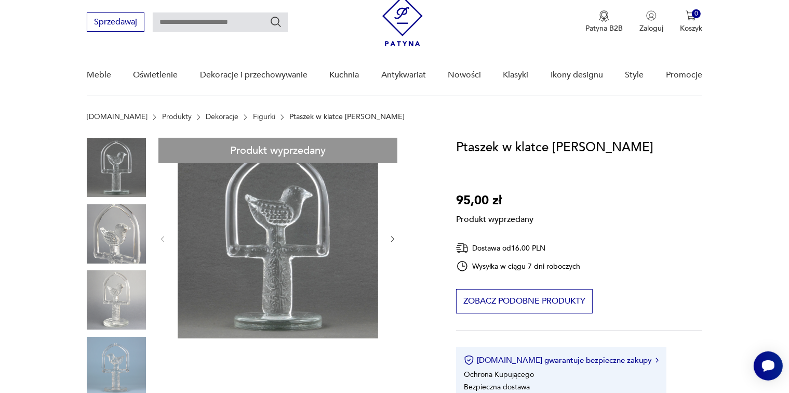
scroll to position [52, 0]
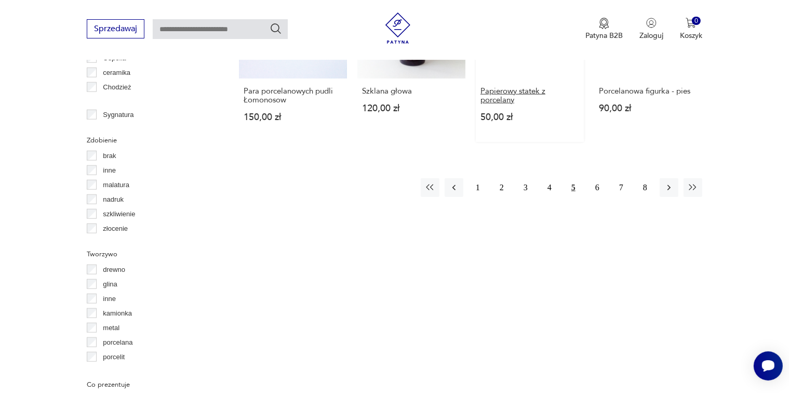
scroll to position [948, 0]
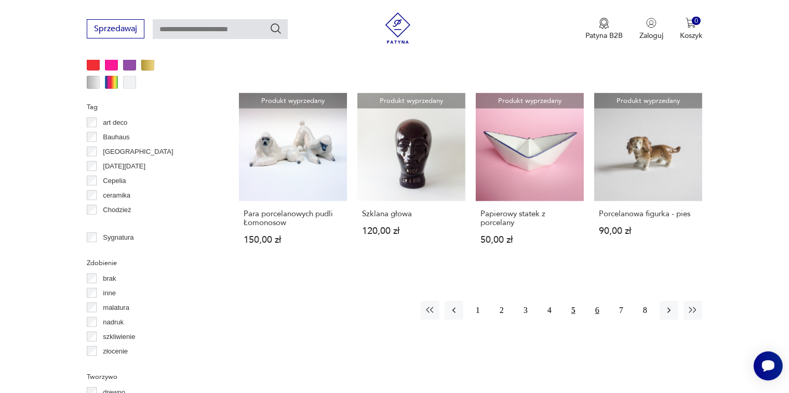
click at [598, 306] on button "6" at bounding box center [597, 310] width 19 height 19
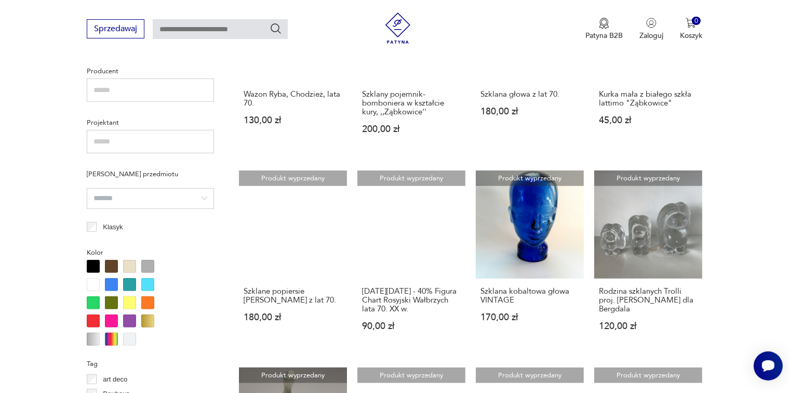
scroll to position [535, 0]
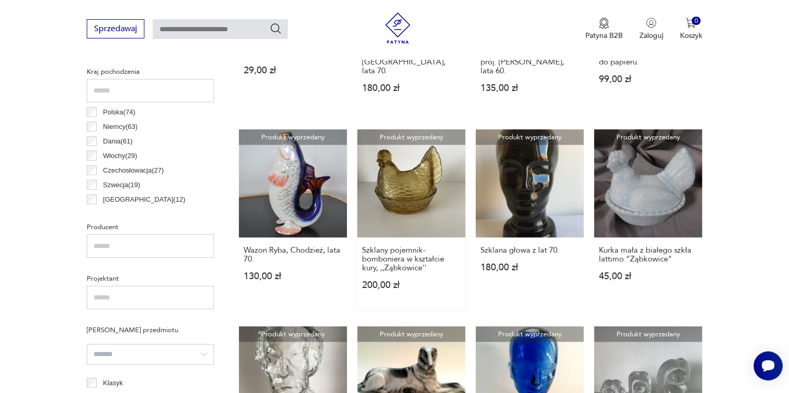
click at [406, 154] on link "Produkt wyprzedany Szklany pojemnik- bomboniera w kształcie kury, ,,Ząbkowice''…" at bounding box center [411, 219] width 108 height 180
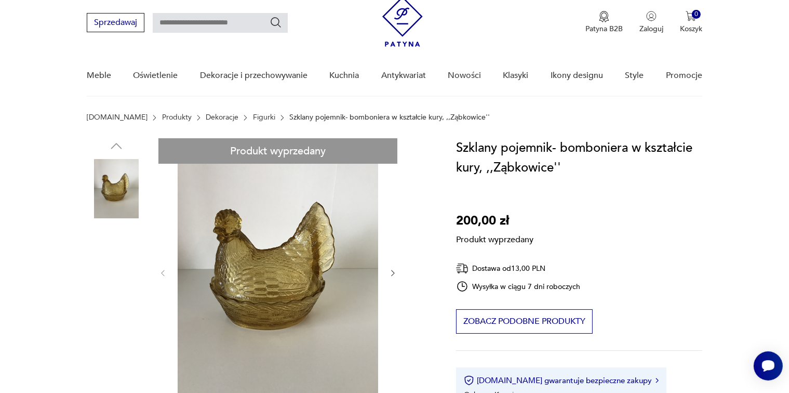
scroll to position [52, 0]
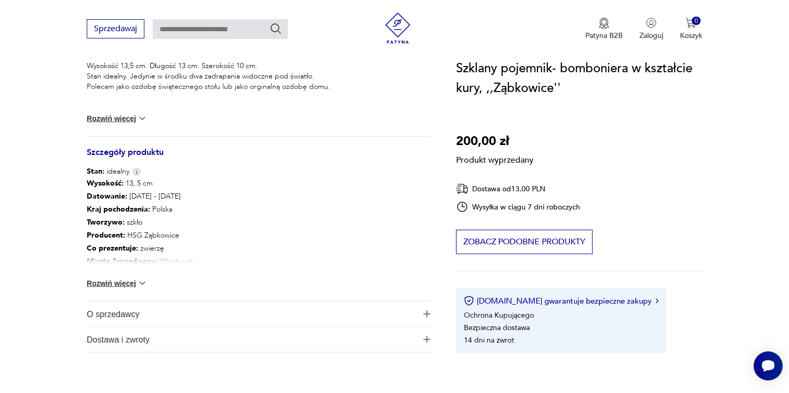
scroll to position [156, 0]
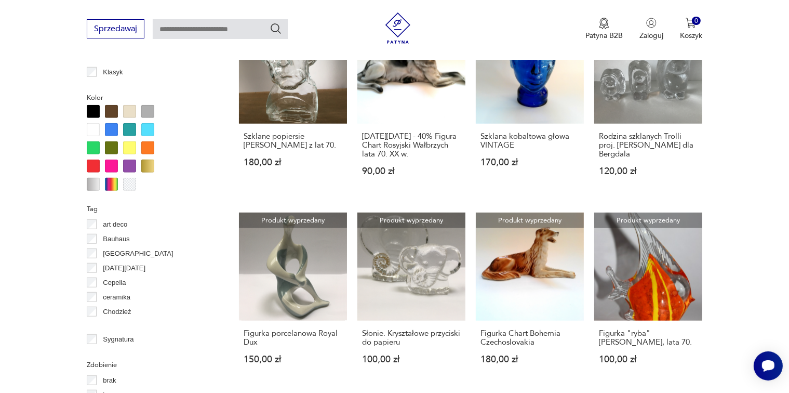
scroll to position [1002, 0]
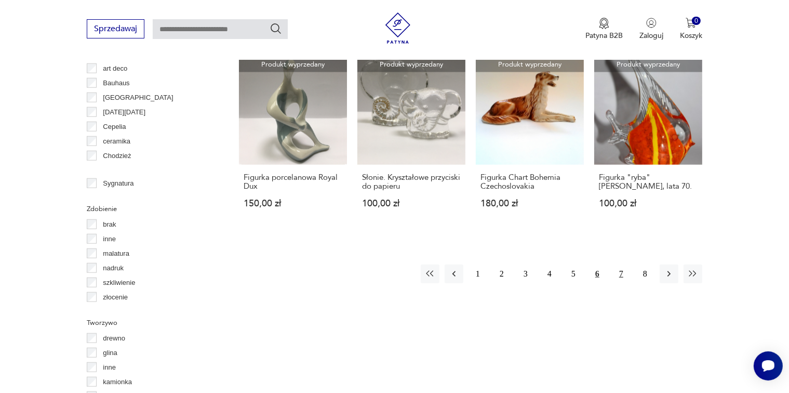
click at [621, 264] on button "7" at bounding box center [621, 273] width 19 height 19
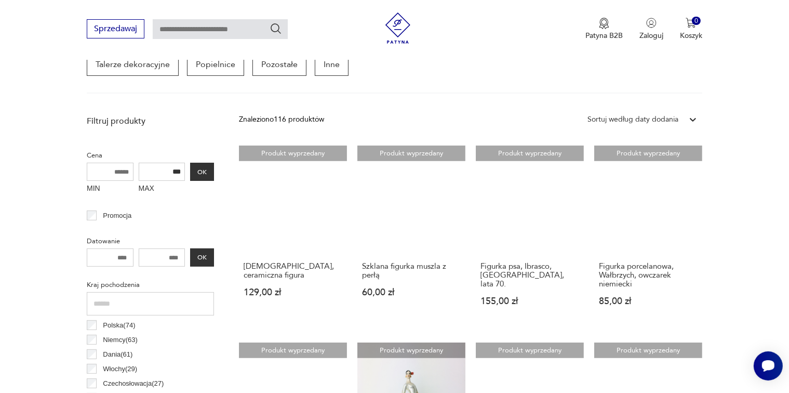
scroll to position [275, 0]
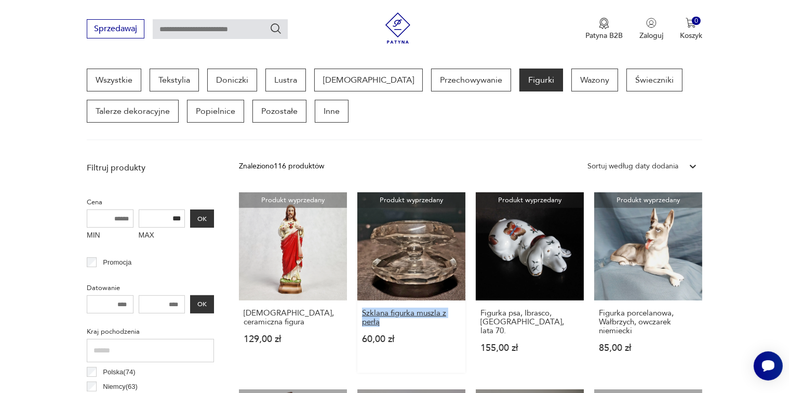
drag, startPoint x: 361, startPoint y: 310, endPoint x: 450, endPoint y: 324, distance: 90.5
copy h3 "Szklana figurka muszla z perłą"
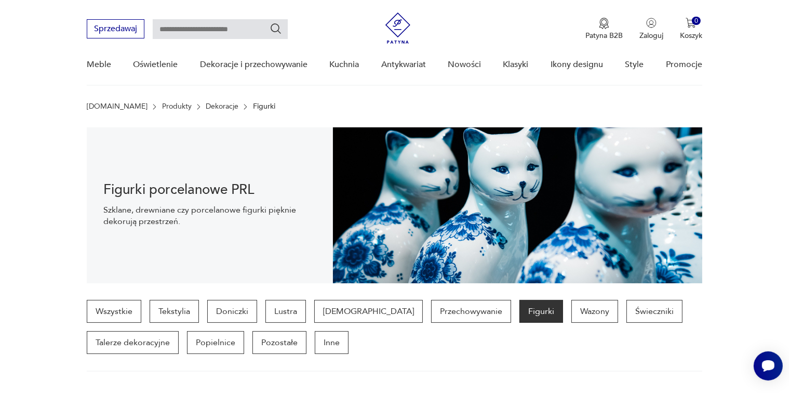
scroll to position [0, 0]
